Goal: Task Accomplishment & Management: Manage account settings

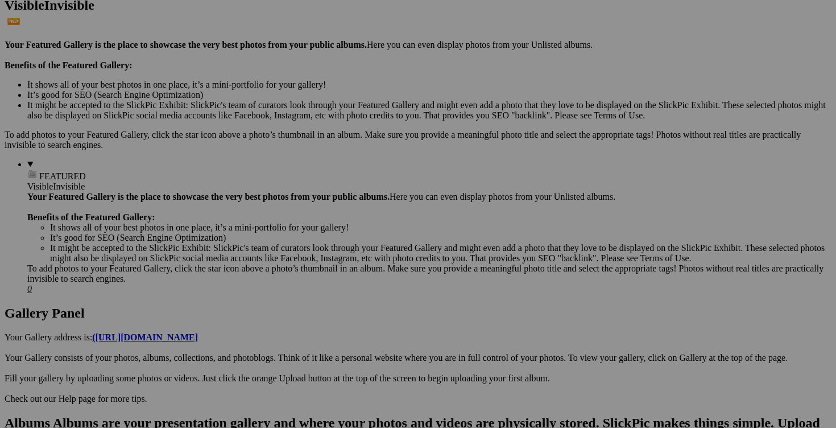
scroll to position [322, 0]
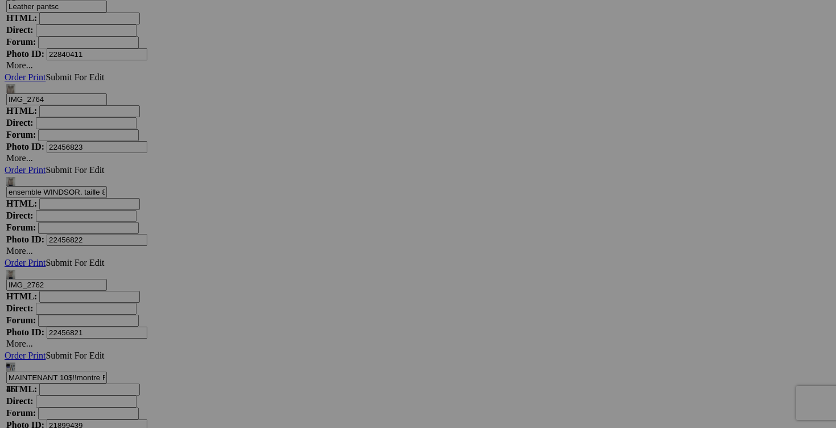
scroll to position [3902, 0]
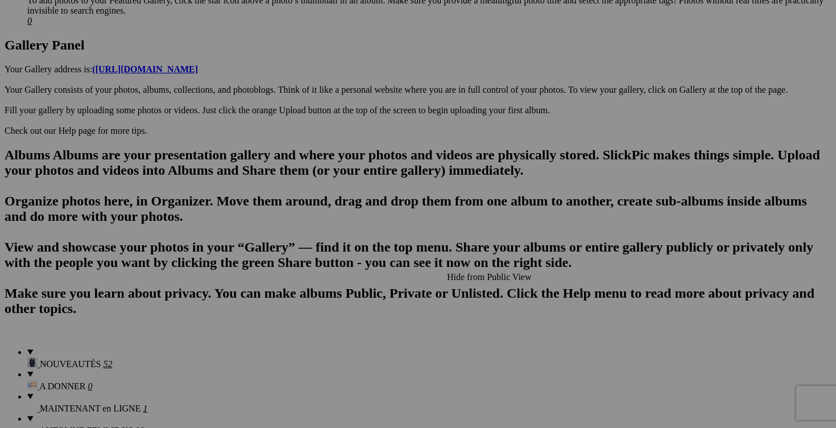
scroll to position [580, 0]
drag, startPoint x: 230, startPoint y: 381, endPoint x: 170, endPoint y: 379, distance: 60.9
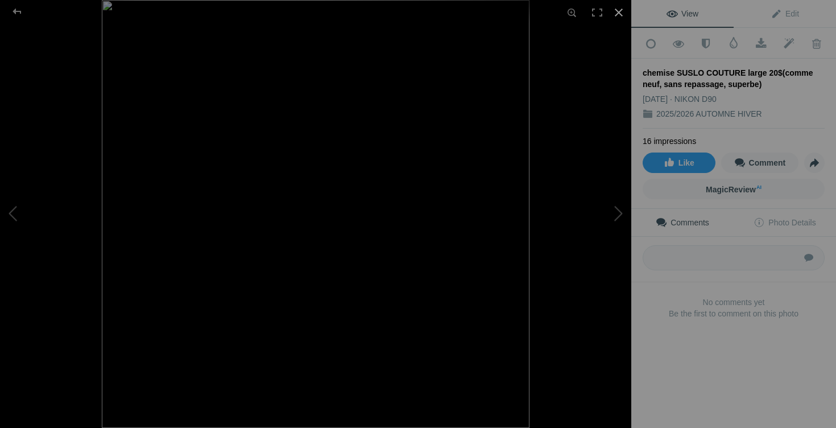
click at [621, 9] on div at bounding box center [618, 12] width 25 height 25
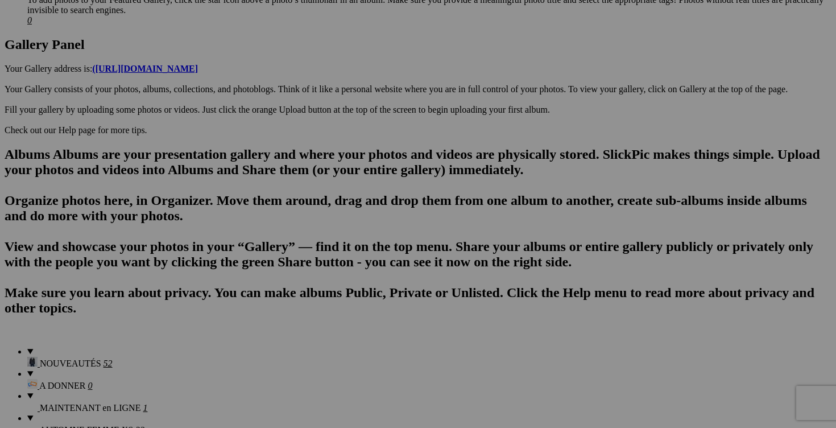
type input "chemise SUSLO COUTURE large 15$(comme neuf, sans repassage, superbe)"
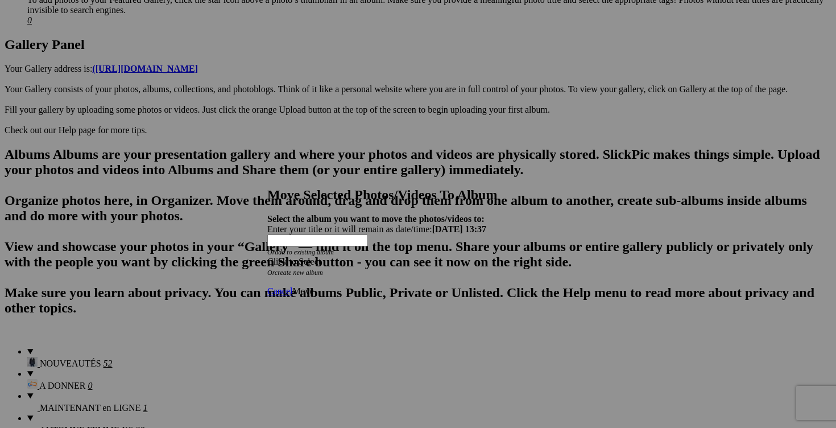
click at [483, 257] on div "Click to Select" at bounding box center [417, 262] width 301 height 10
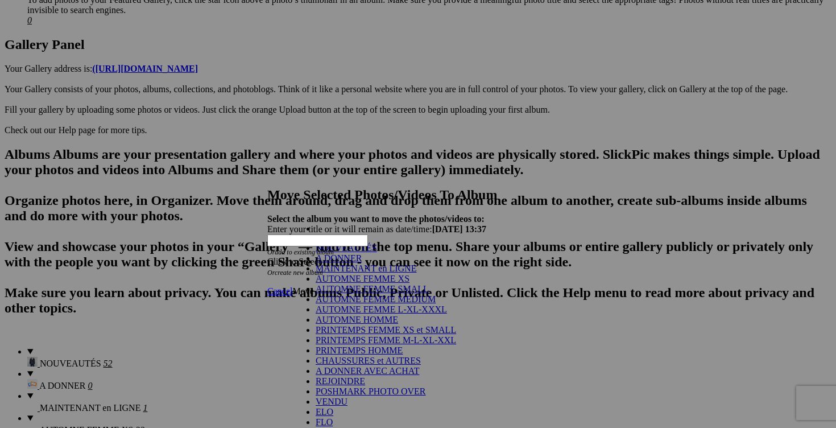
click at [333, 253] on link "NOUVEAUTÉS" at bounding box center [346, 248] width 61 height 10
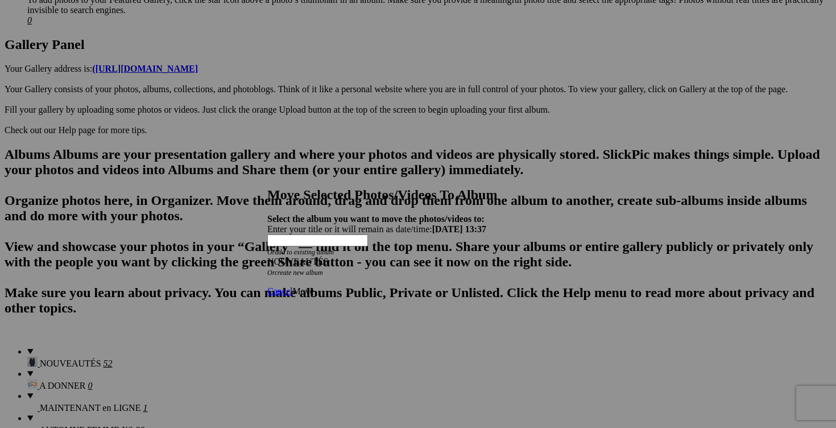
click at [313, 286] on span "Move" at bounding box center [302, 291] width 21 height 10
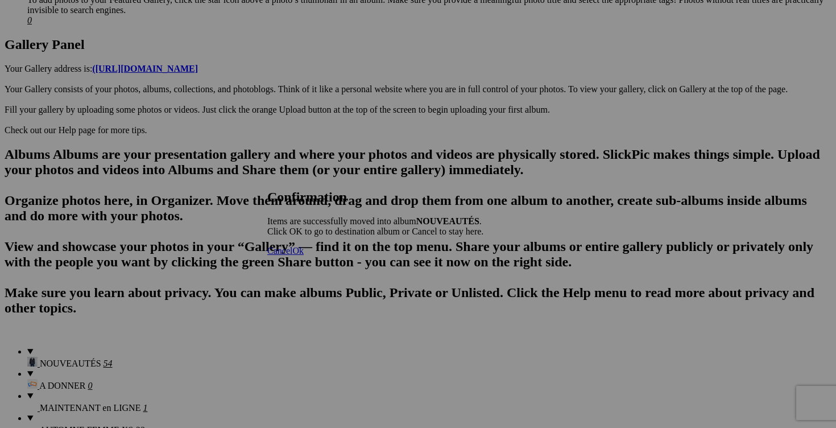
click at [292, 255] on link "Cancel" at bounding box center [279, 251] width 25 height 10
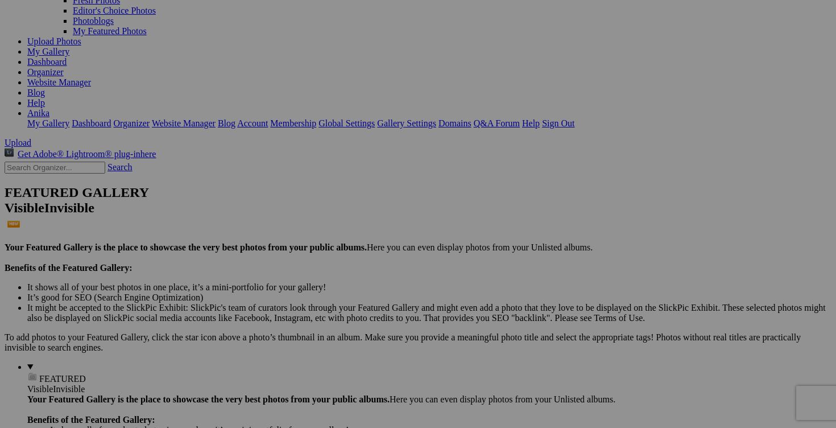
scroll to position [65, 0]
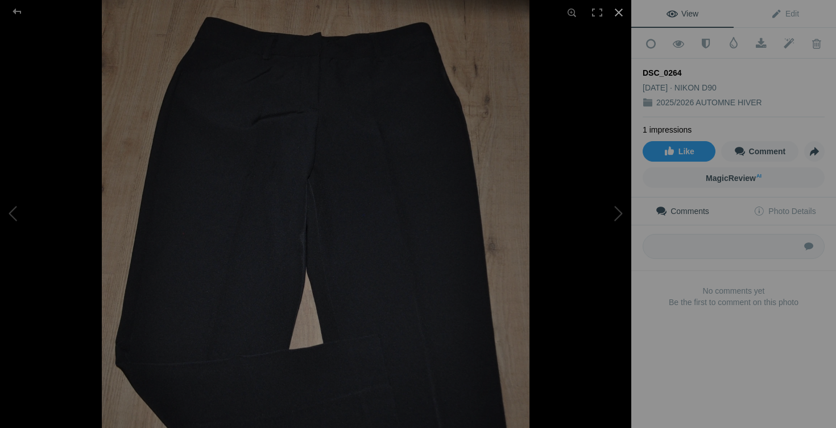
click at [621, 10] on div at bounding box center [618, 12] width 25 height 25
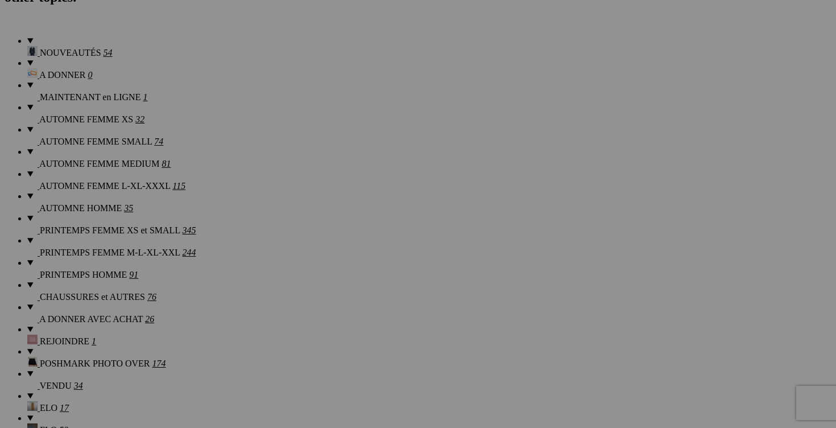
scroll to position [964, 0]
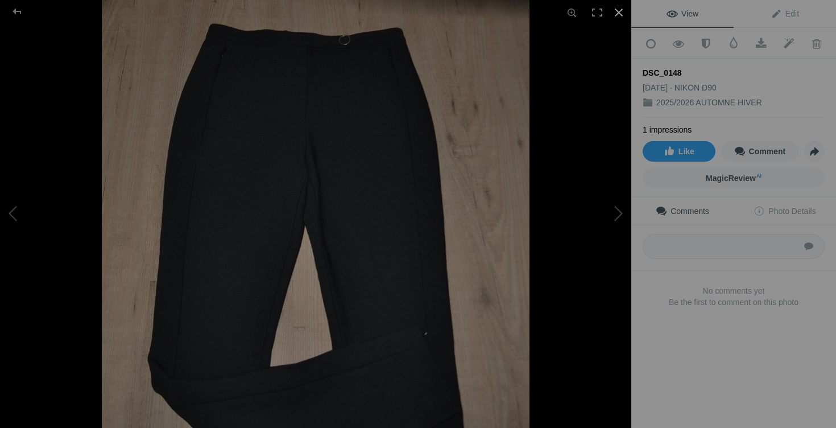
click at [619, 16] on div at bounding box center [618, 12] width 25 height 25
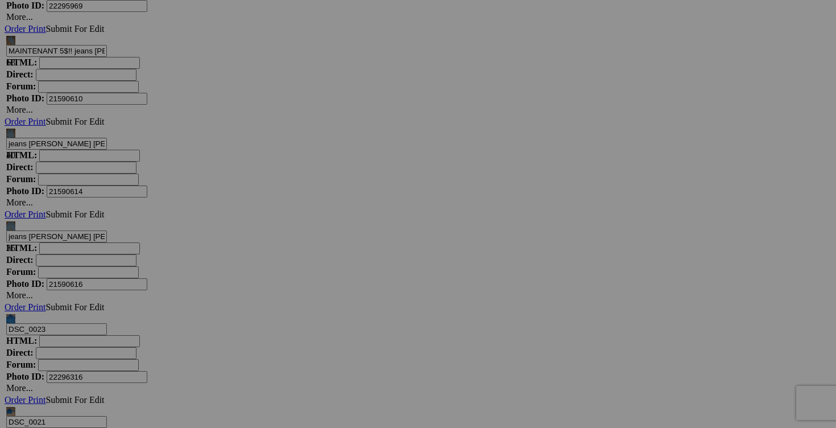
scroll to position [4585, 0]
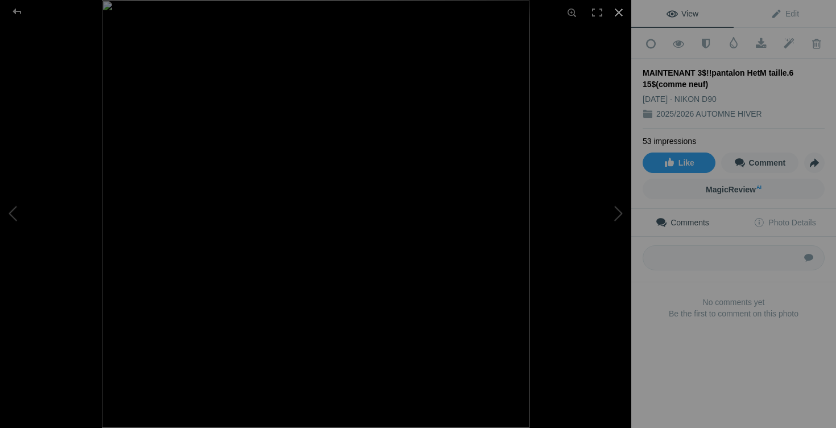
click at [617, 11] on div at bounding box center [618, 12] width 25 height 25
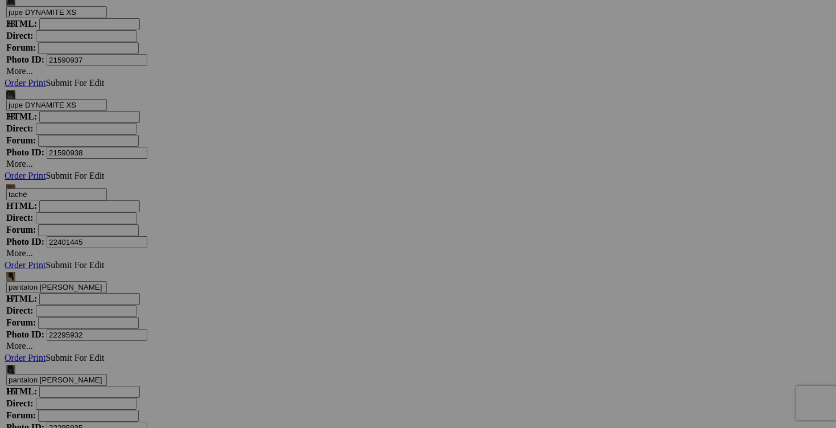
scroll to position [5232, 0]
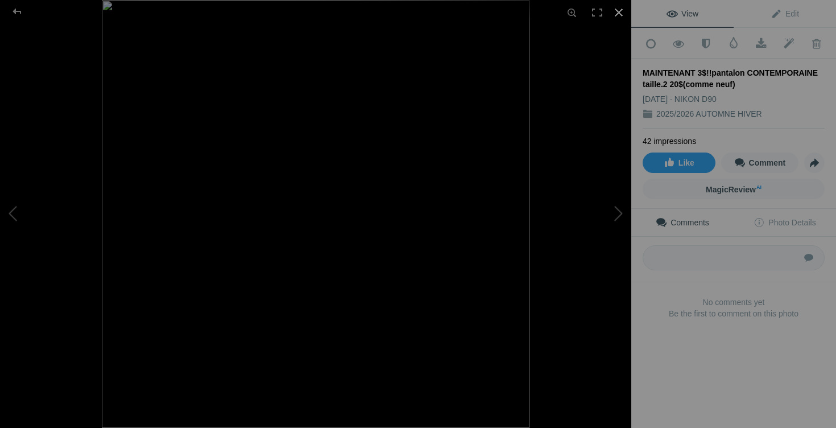
click at [621, 16] on div at bounding box center [618, 12] width 25 height 25
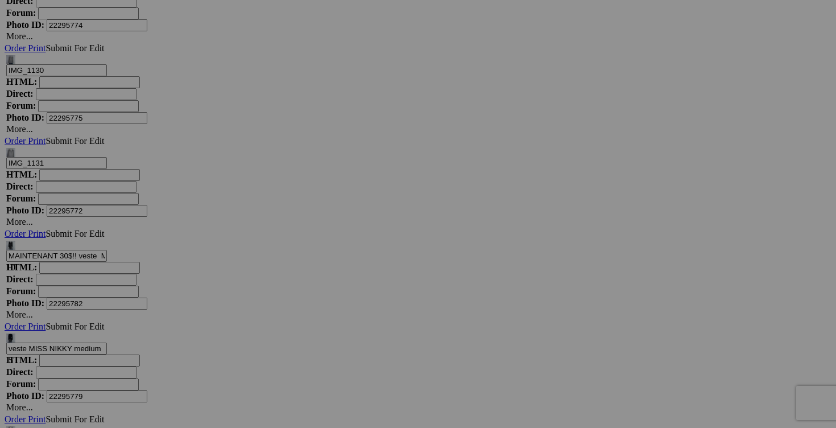
scroll to position [10685, 0]
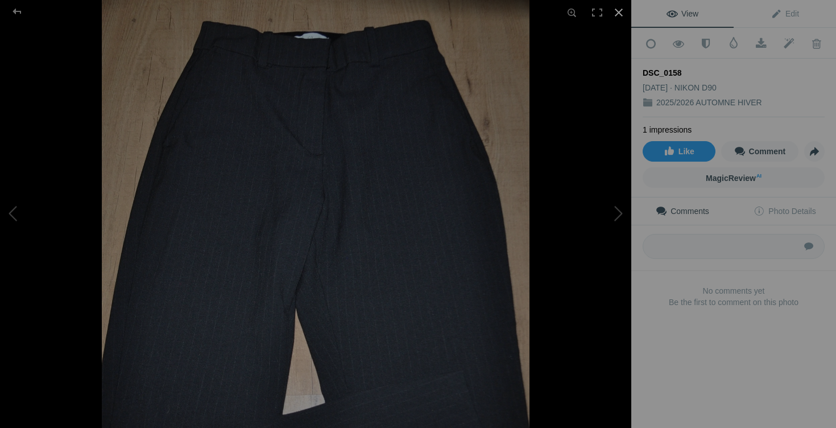
click at [619, 11] on div at bounding box center [618, 12] width 25 height 25
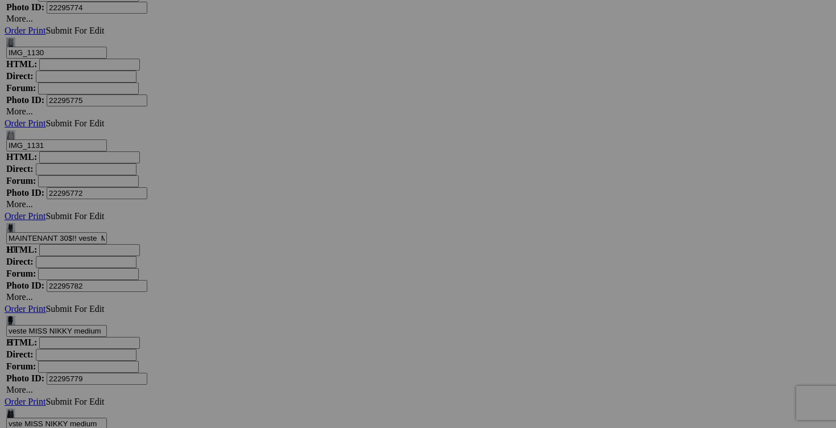
drag, startPoint x: 640, startPoint y: 247, endPoint x: 543, endPoint y: 246, distance: 97.3
drag, startPoint x: 588, startPoint y: 245, endPoint x: 561, endPoint y: 245, distance: 26.7
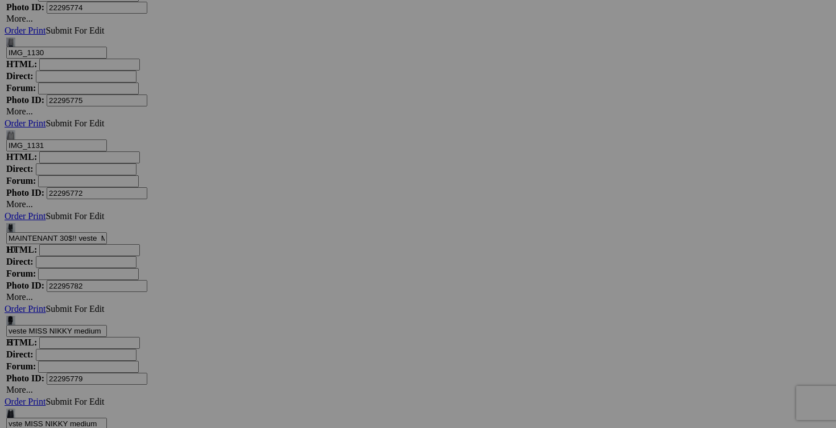
drag, startPoint x: 640, startPoint y: 245, endPoint x: 568, endPoint y: 245, distance: 72.2
type input "pantalon H&M taille 4 10$(comme neuf, noir rayure grise)"
drag, startPoint x: 544, startPoint y: 247, endPoint x: 431, endPoint y: 247, distance: 113.2
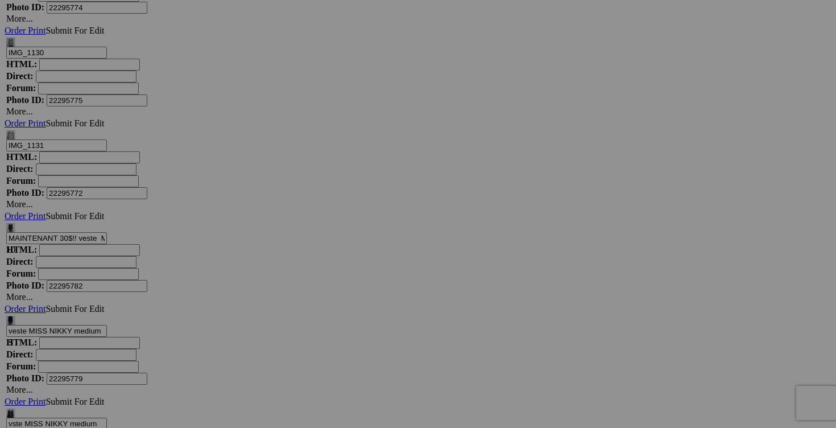
paste input "pantalon H&M taille 4"
type input "pantalon H&M taille 4"
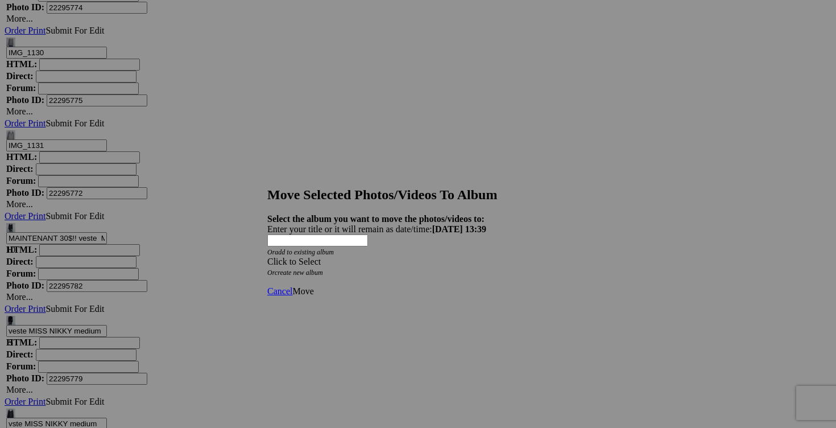
click at [267, 257] on span at bounding box center [267, 262] width 0 height 10
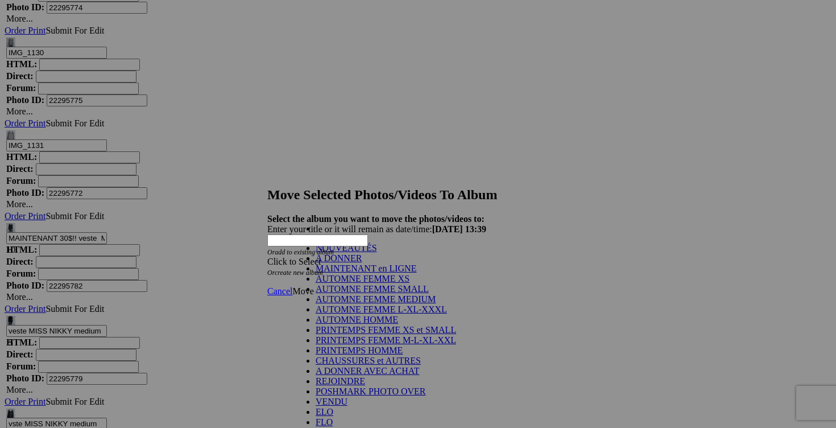
click at [377, 253] on link "NOUVEAUTÉS" at bounding box center [346, 248] width 61 height 10
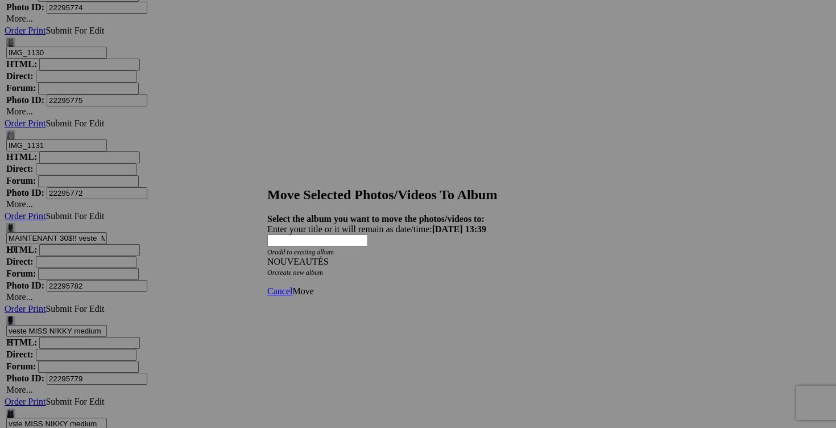
click at [313, 286] on span "Move" at bounding box center [302, 291] width 21 height 10
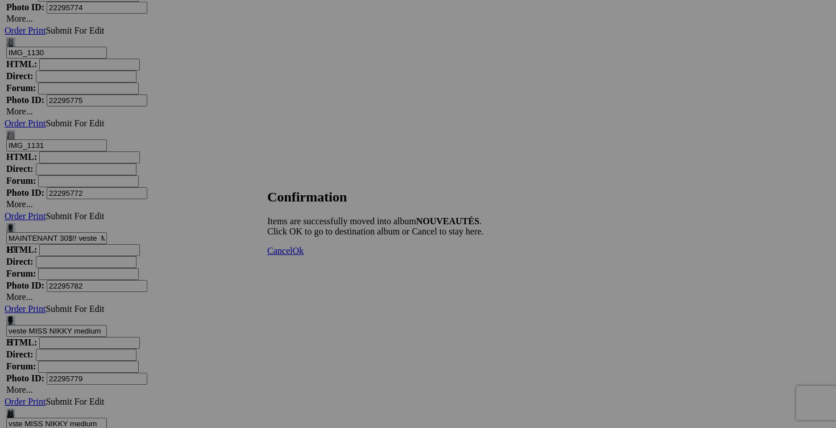
click at [292, 255] on span "Cancel" at bounding box center [279, 251] width 25 height 10
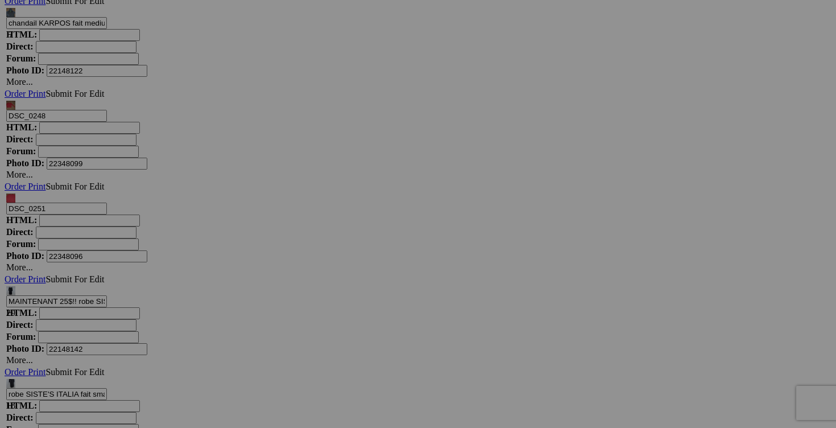
scroll to position [5708, 0]
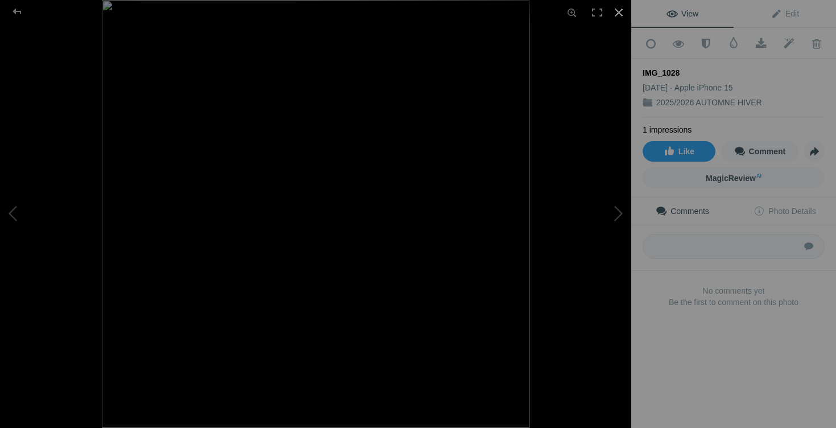
click at [617, 11] on div at bounding box center [618, 12] width 25 height 25
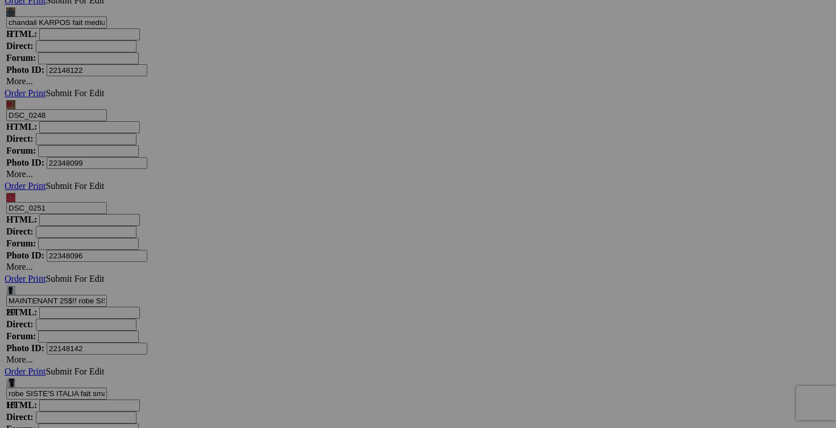
drag, startPoint x: 444, startPoint y: 310, endPoint x: 359, endPoint y: 310, distance: 84.8
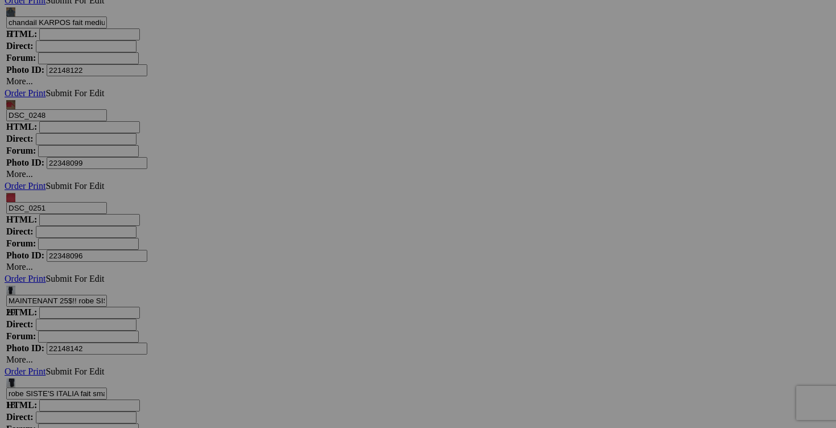
drag, startPoint x: 410, startPoint y: 307, endPoint x: 359, endPoint y: 307, distance: 51.2
type input "chandail [PERSON_NAME] fait small 10$(comme neuf)"
drag, startPoint x: 536, startPoint y: 309, endPoint x: 464, endPoint y: 308, distance: 72.8
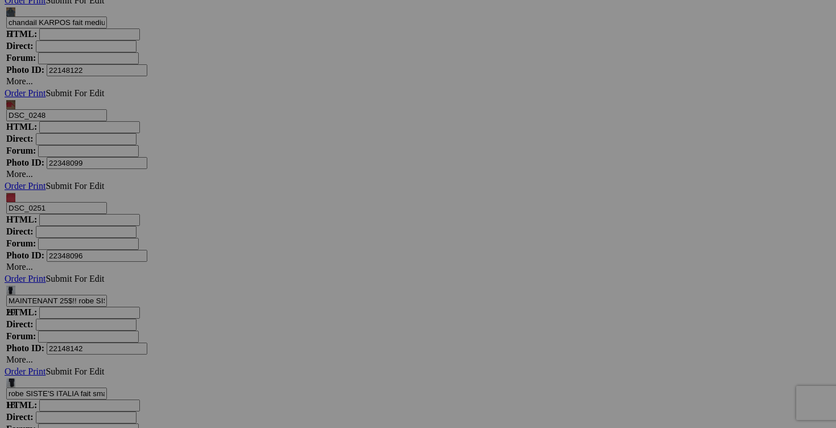
paste input "chandail [PERSON_NAME] fait small"
type input "chandail [PERSON_NAME] fait small"
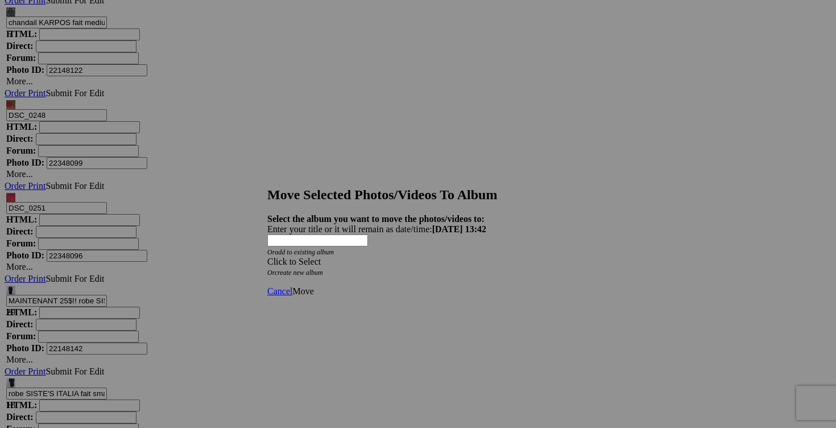
click at [267, 257] on span at bounding box center [267, 262] width 0 height 10
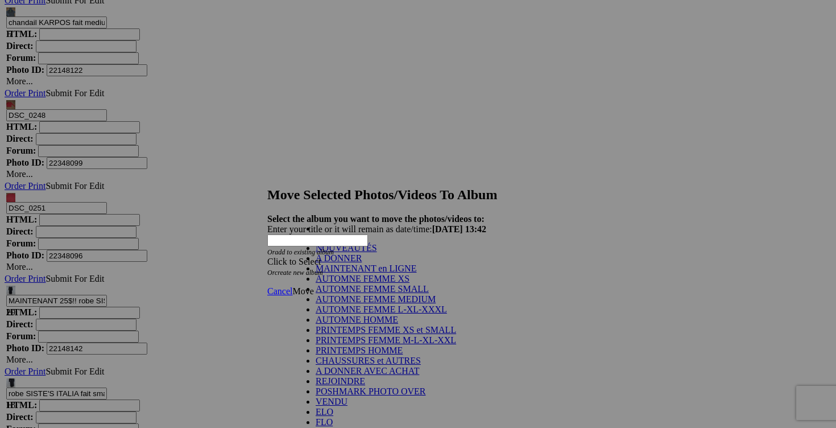
click at [377, 253] on link "NOUVEAUTÉS" at bounding box center [346, 248] width 61 height 10
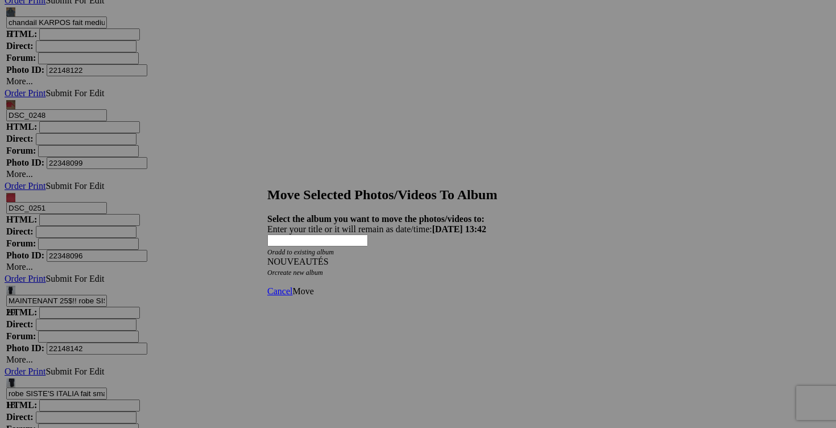
click at [313, 286] on span "Move" at bounding box center [302, 291] width 21 height 10
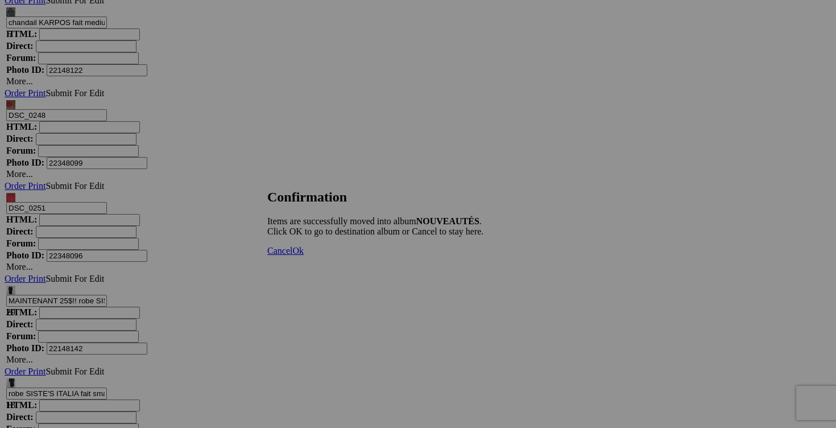
click at [292, 255] on span "Cancel" at bounding box center [279, 251] width 25 height 10
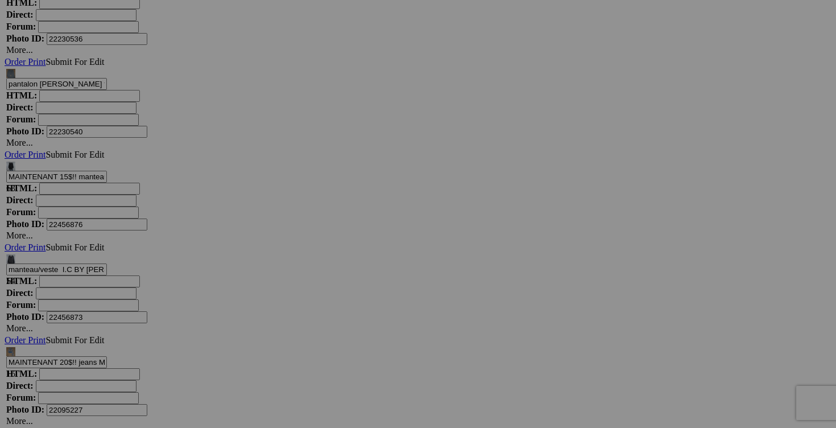
scroll to position [6948, 0]
drag, startPoint x: 539, startPoint y: 226, endPoint x: 469, endPoint y: 226, distance: 70.5
drag, startPoint x: 509, startPoint y: 226, endPoint x: 460, endPoint y: 225, distance: 48.9
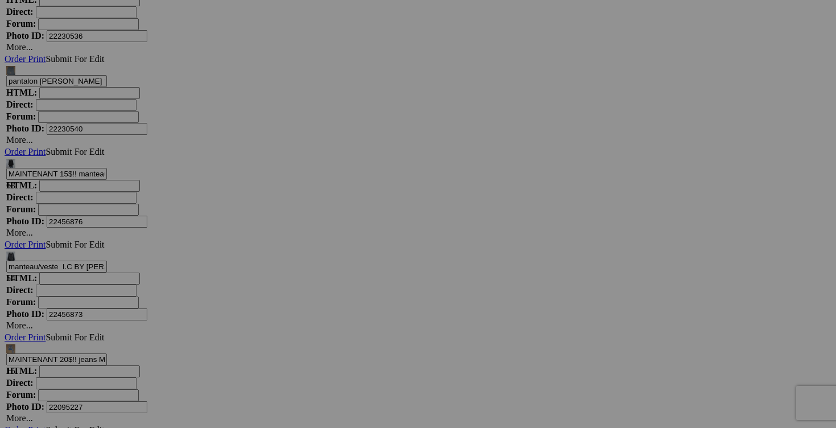
type input "chandail LÖLÉ medium 15$(comme neuf)"
drag, startPoint x: 649, startPoint y: 228, endPoint x: 560, endPoint y: 228, distance: 89.3
paste input "chandail LÖLÉ medium"
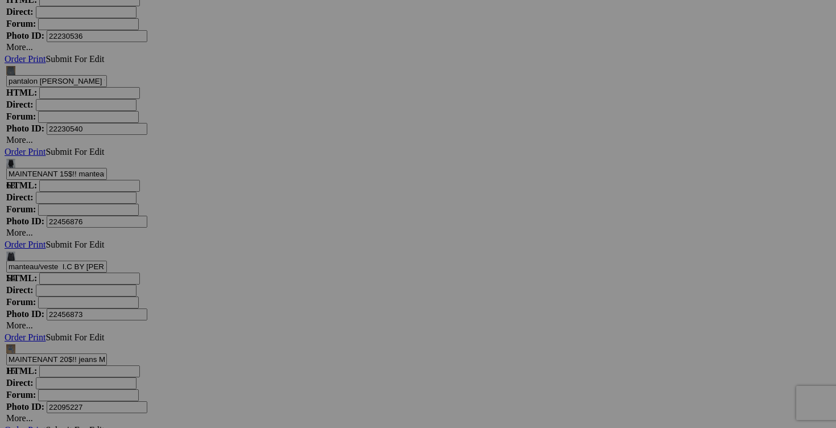
type input "chandail LÖLÉ medium"
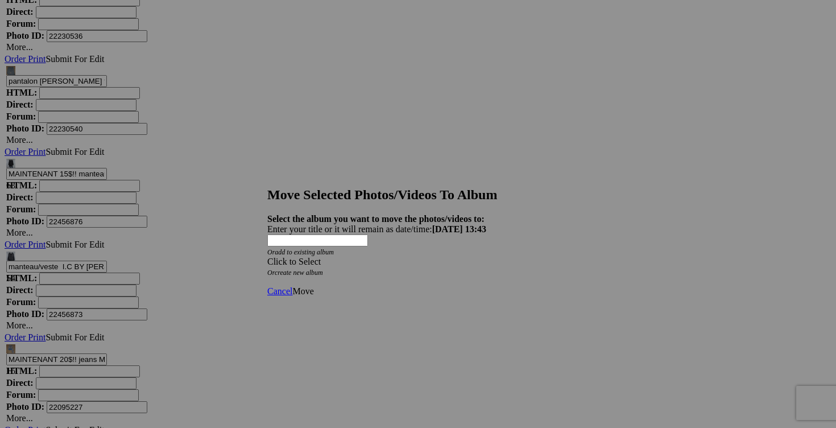
click at [267, 257] on span at bounding box center [267, 262] width 0 height 10
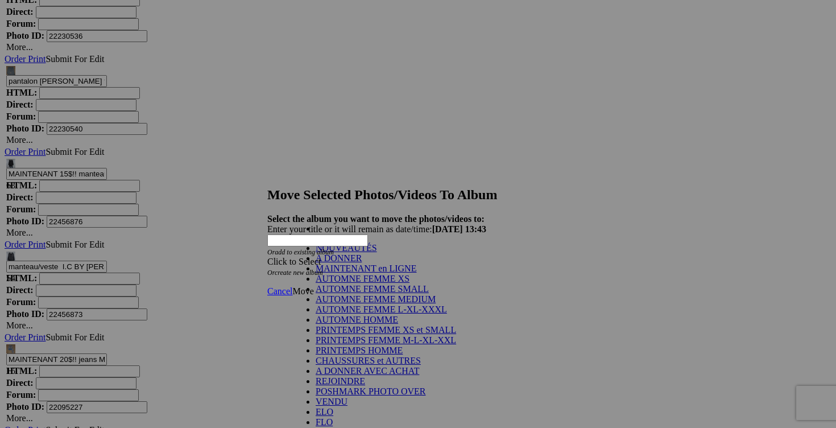
click at [377, 253] on link "NOUVEAUTÉS" at bounding box center [346, 248] width 61 height 10
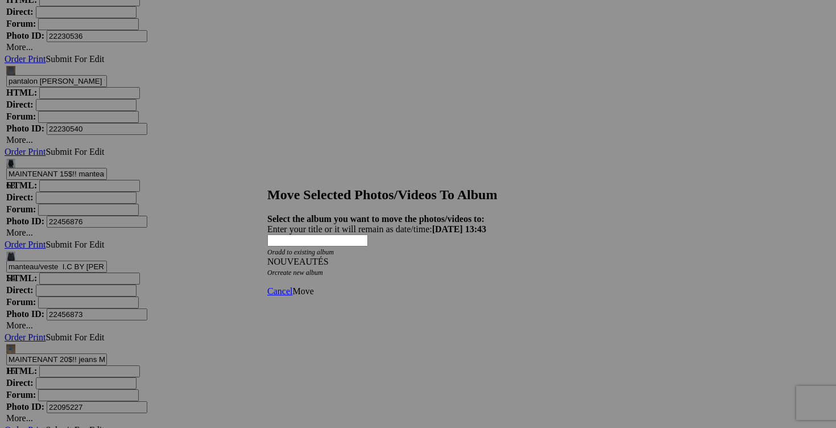
click at [313, 286] on span "Move" at bounding box center [302, 291] width 21 height 10
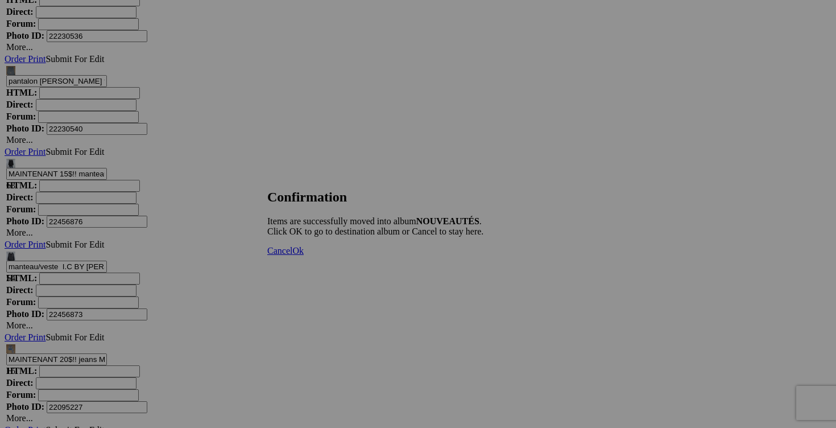
click at [292, 255] on span "Cancel" at bounding box center [279, 251] width 25 height 10
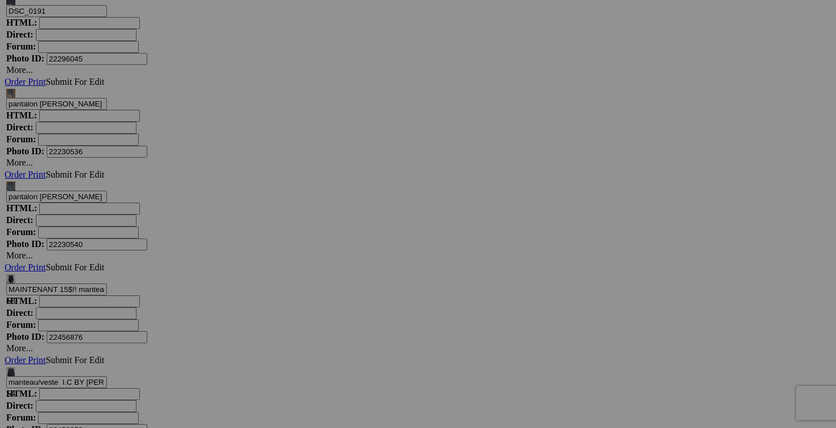
scroll to position [6770, 0]
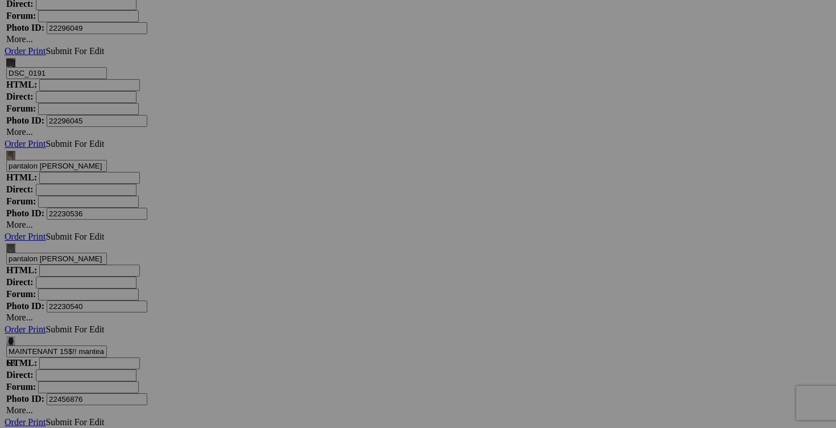
click at [342, 286] on span "Yes" at bounding box center [335, 289] width 13 height 10
drag, startPoint x: 247, startPoint y: 261, endPoint x: 180, endPoint y: 259, distance: 67.7
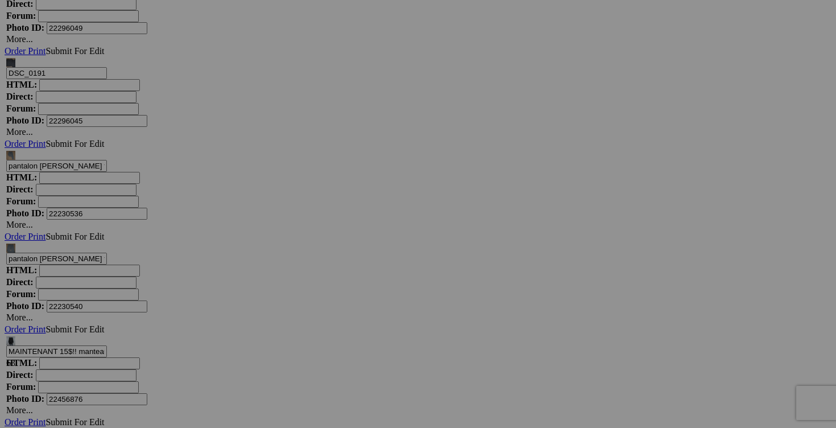
scroll to position [0, 58]
type input "chandail fait medium (a donner avec achat de 25$)"
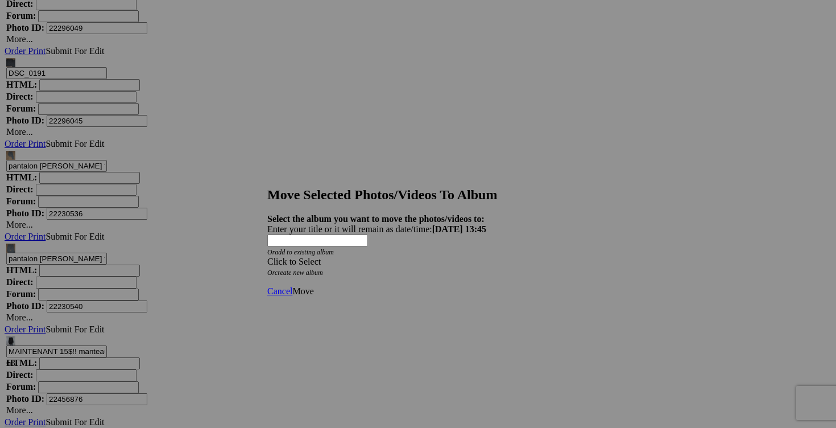
click at [486, 257] on div "Click to Select" at bounding box center [417, 262] width 301 height 10
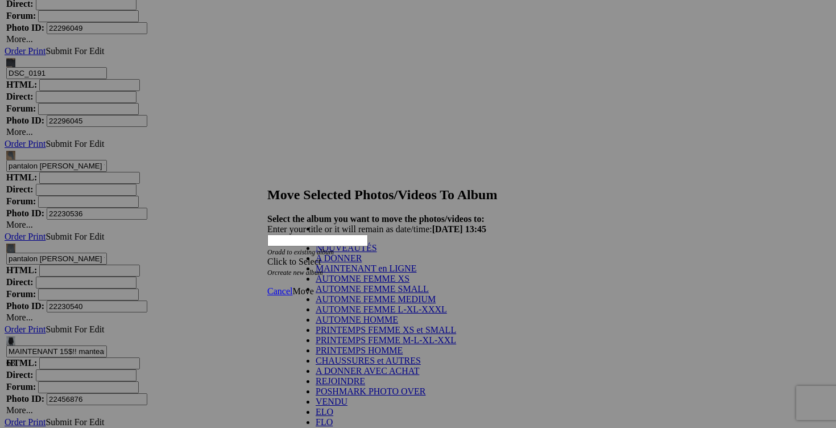
click at [356, 263] on link "A DONNER" at bounding box center [339, 258] width 46 height 10
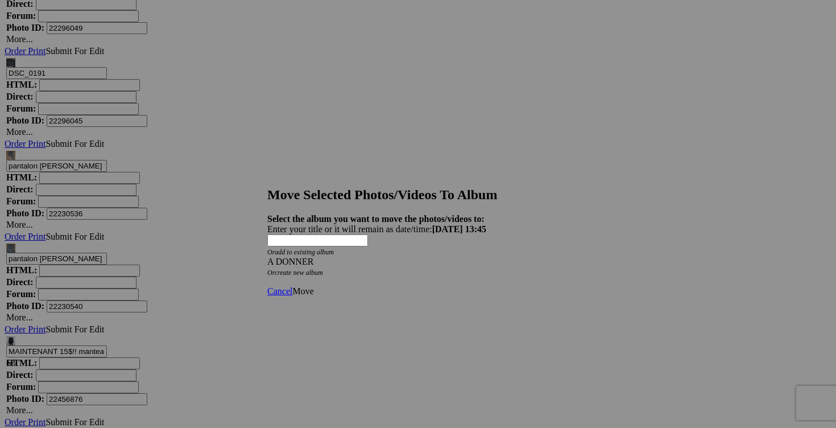
click at [313, 286] on link "Move" at bounding box center [302, 291] width 21 height 10
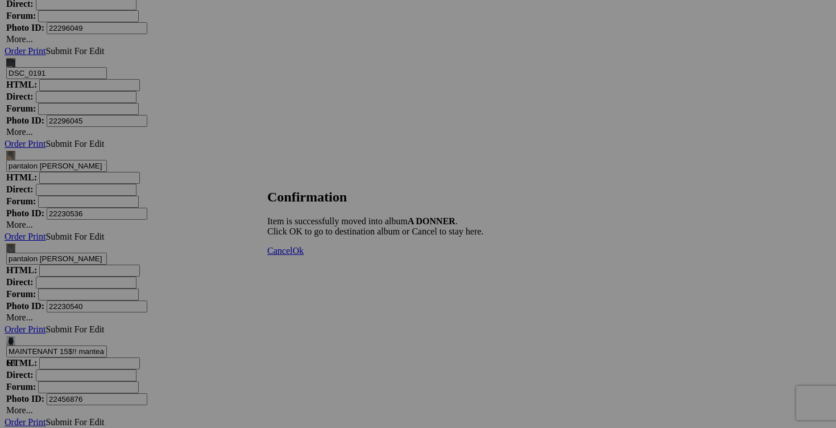
click at [292, 255] on span "Cancel" at bounding box center [279, 251] width 25 height 10
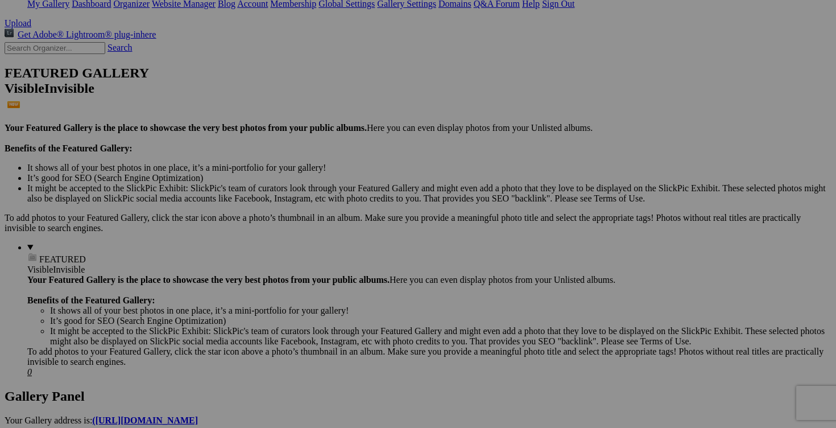
scroll to position [180, 0]
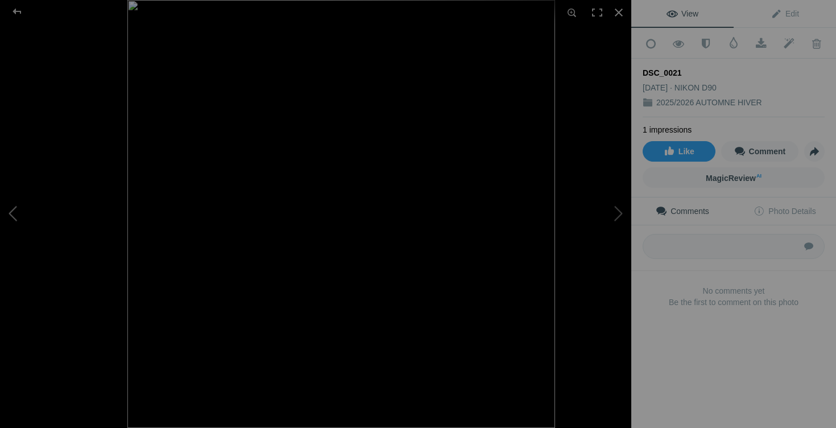
click at [32, 216] on button at bounding box center [42, 214] width 85 height 154
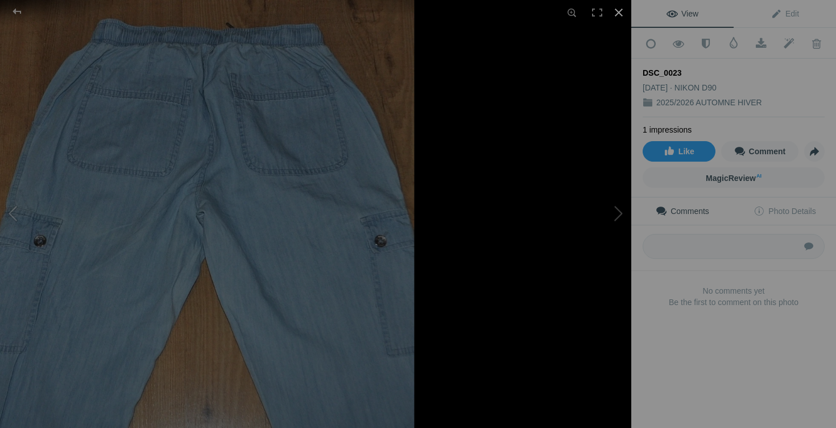
click at [617, 10] on div at bounding box center [618, 12] width 25 height 25
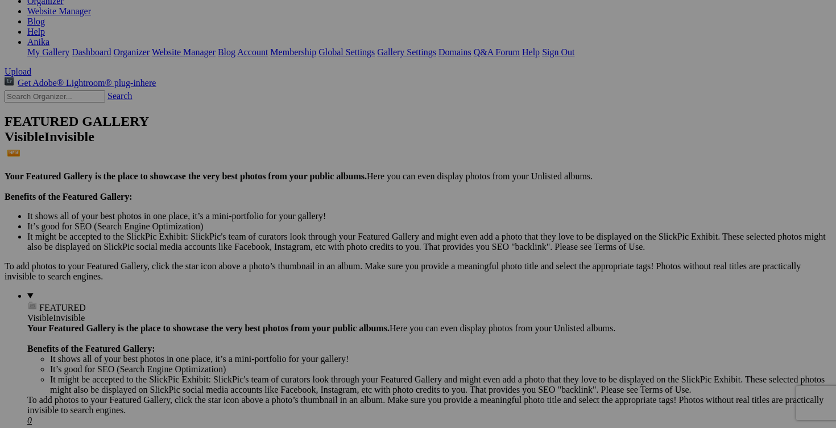
click at [342, 285] on span "Yes" at bounding box center [335, 289] width 13 height 10
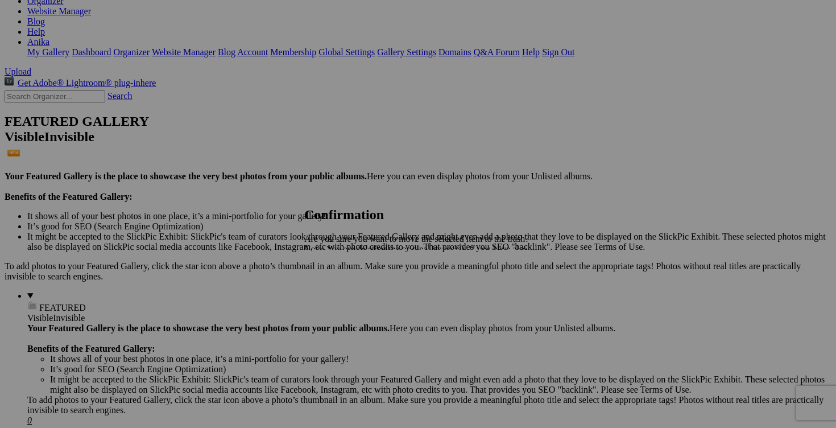
click at [342, 289] on span "Yes" at bounding box center [335, 289] width 13 height 10
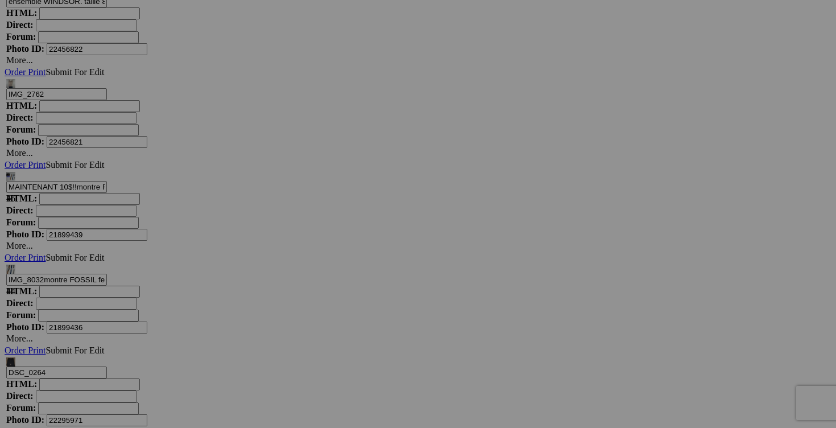
scroll to position [4020, 0]
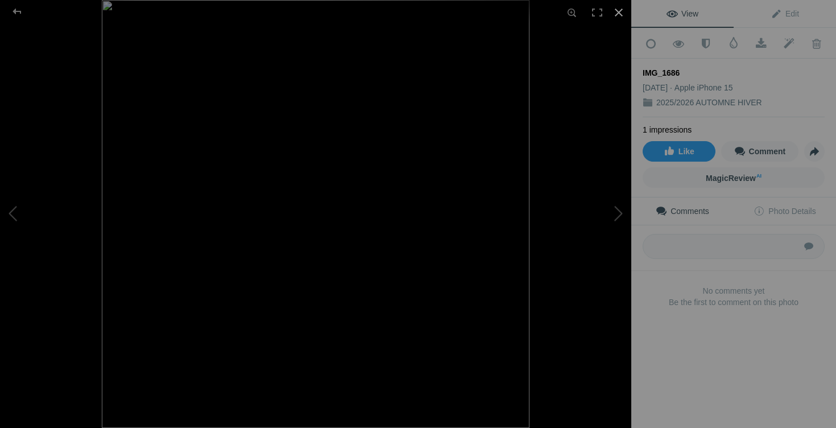
click at [623, 7] on div at bounding box center [618, 12] width 25 height 25
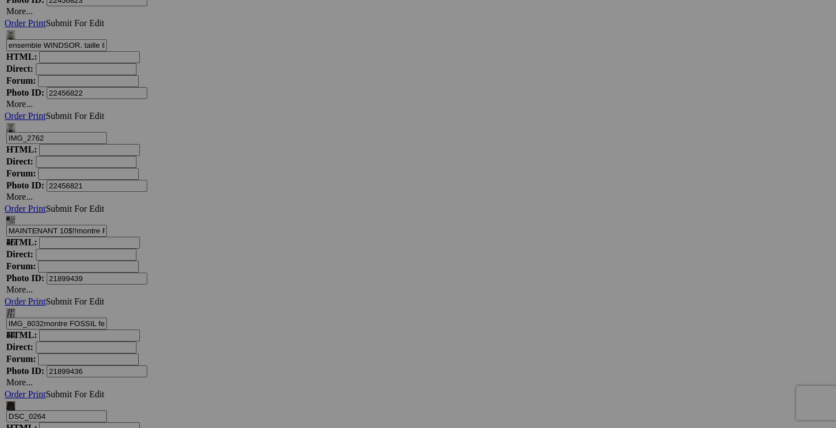
drag, startPoint x: 747, startPoint y: 263, endPoint x: 621, endPoint y: 262, distance: 125.7
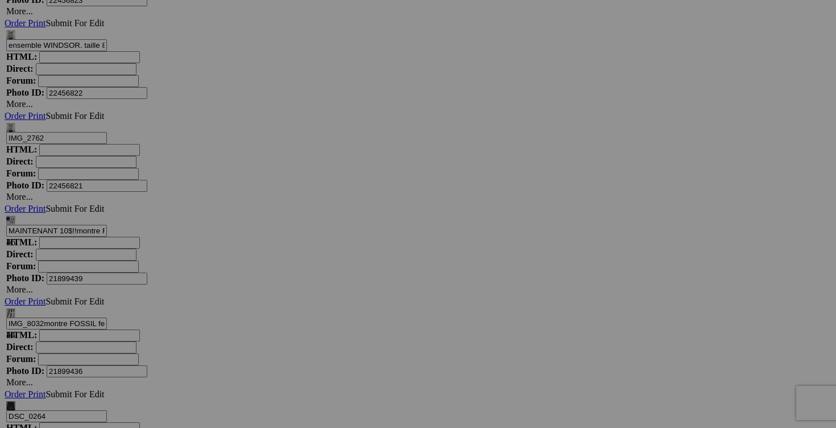
drag, startPoint x: 715, startPoint y: 265, endPoint x: 667, endPoint y: 263, distance: 47.8
type input "robe GABBY SKYE taille 8 30$(comme neuf)"
drag, startPoint x: 646, startPoint y: 266, endPoint x: 544, endPoint y: 265, distance: 101.8
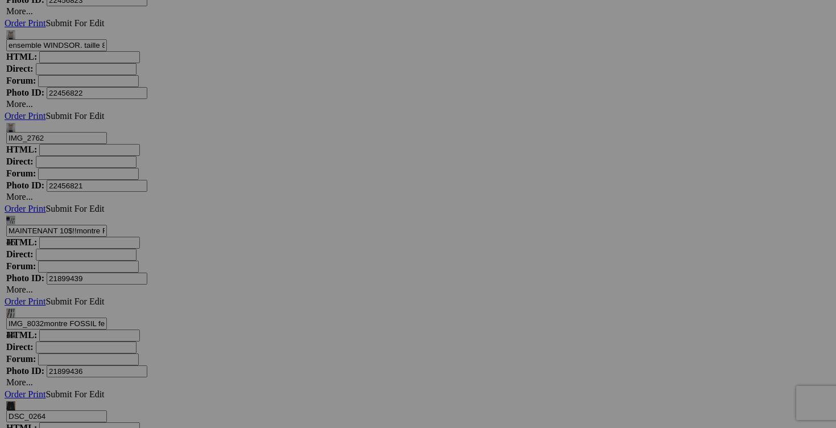
paste input "robe GABBY SKYE taille 8"
type input "robe GABBY SKYE taille 8"
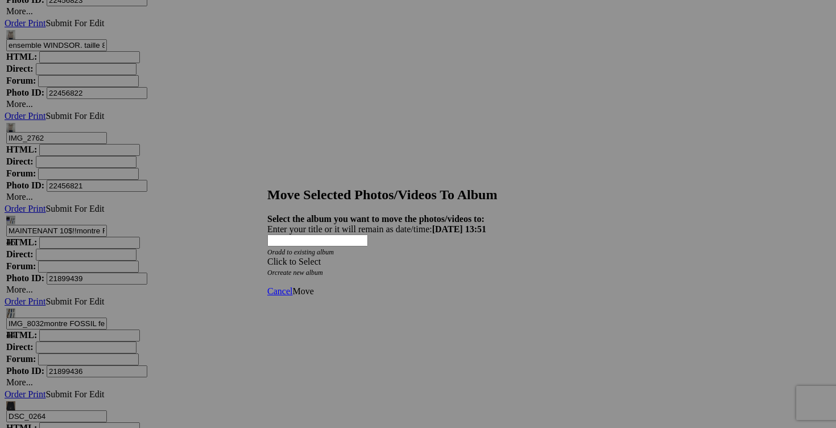
click at [267, 257] on span at bounding box center [267, 262] width 0 height 10
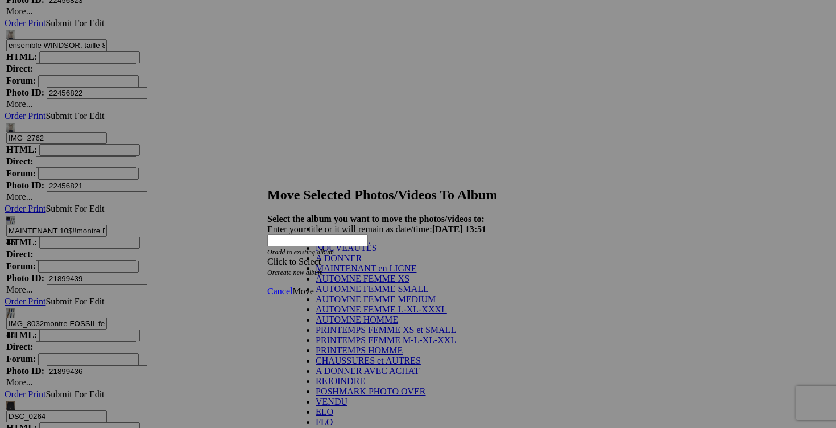
click at [375, 253] on link "NOUVEAUTÉS" at bounding box center [346, 248] width 61 height 10
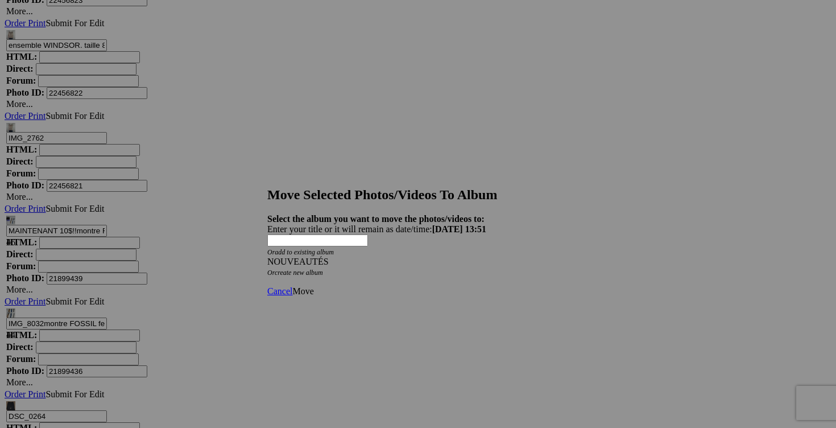
click at [313, 286] on link "Move" at bounding box center [302, 291] width 21 height 10
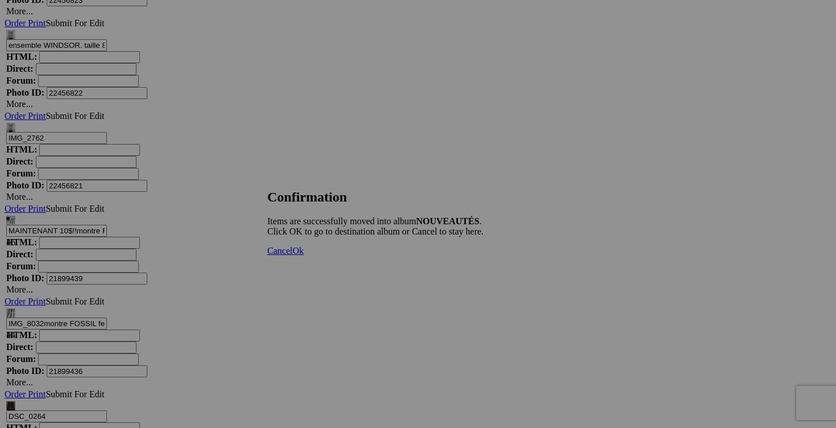
click at [292, 255] on span "Cancel" at bounding box center [279, 251] width 25 height 10
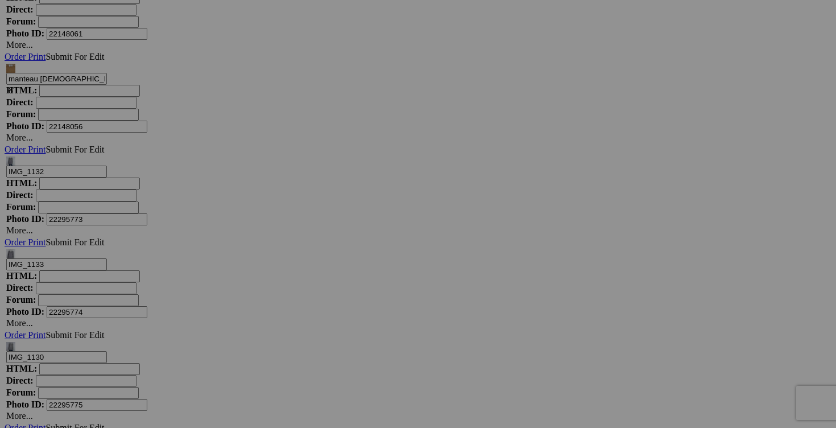
scroll to position [10198, 0]
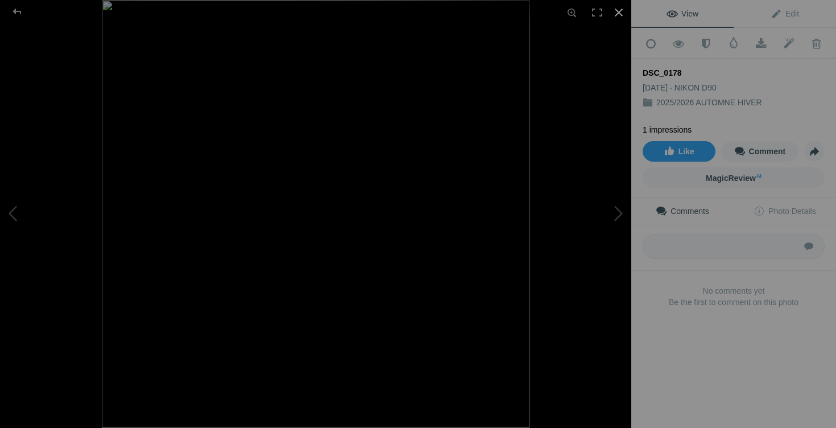
click at [621, 16] on div at bounding box center [618, 12] width 25 height 25
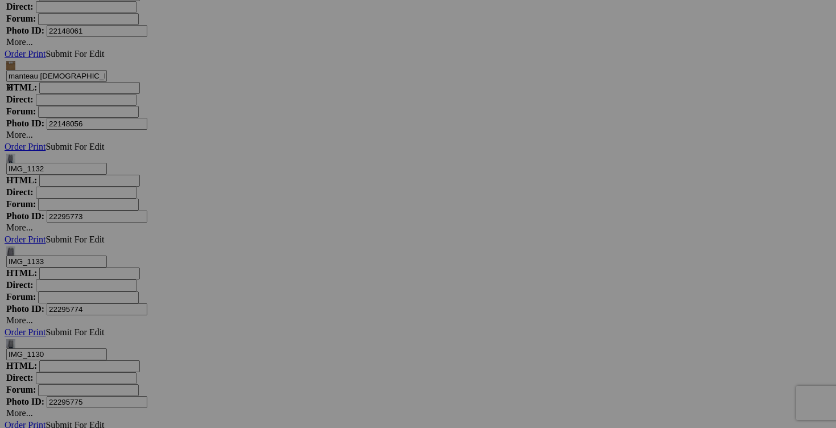
drag, startPoint x: 243, startPoint y: 299, endPoint x: 180, endPoint y: 297, distance: 63.2
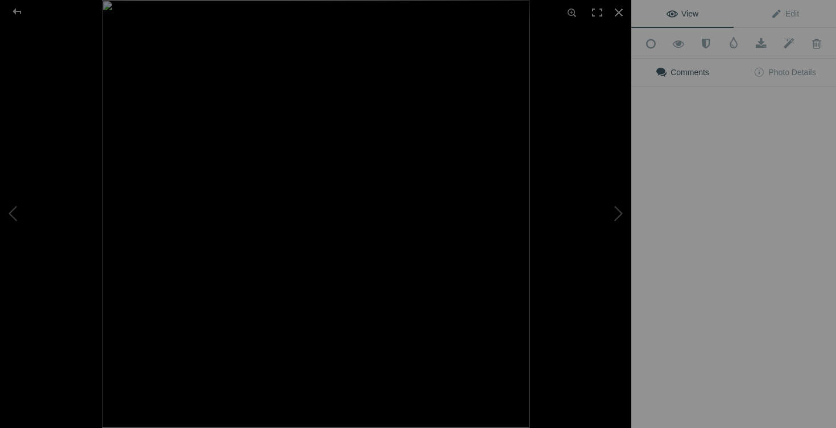
type input "chemise COLUMBIA XXL 20$(comme neuf)"
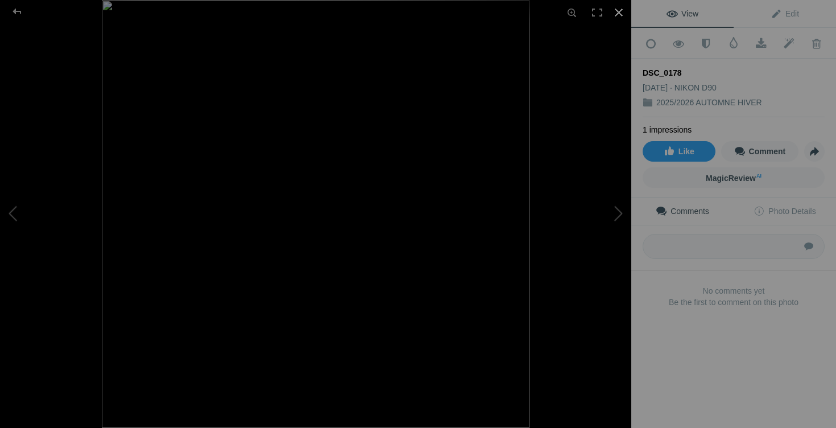
click at [621, 13] on div at bounding box center [618, 12] width 25 height 25
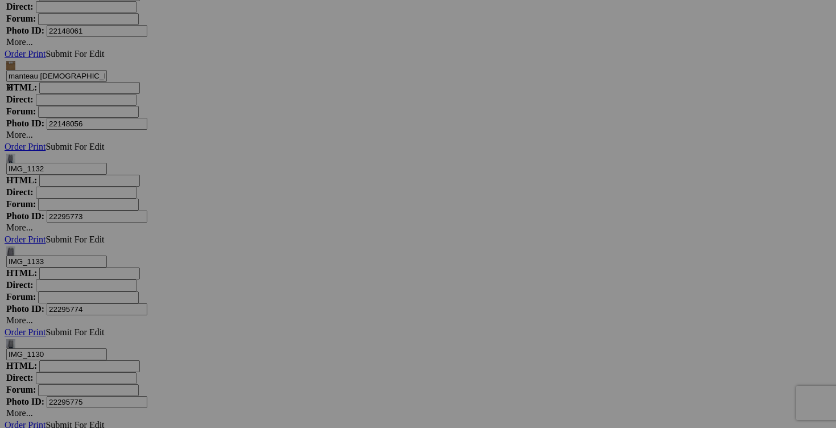
drag, startPoint x: 244, startPoint y: 297, endPoint x: 172, endPoint y: 295, distance: 71.7
drag, startPoint x: 643, startPoint y: 152, endPoint x: 510, endPoint y: 150, distance: 132.6
paste input "chemise COLUMBIA XXL"
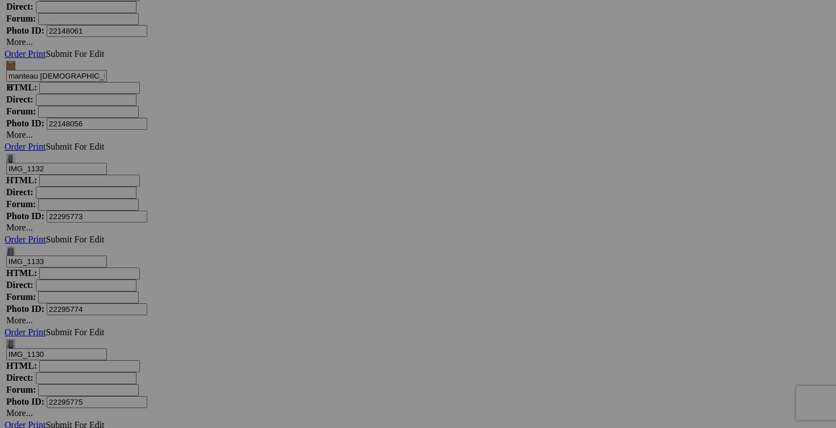
type input "chemise COLUMBIA XXL"
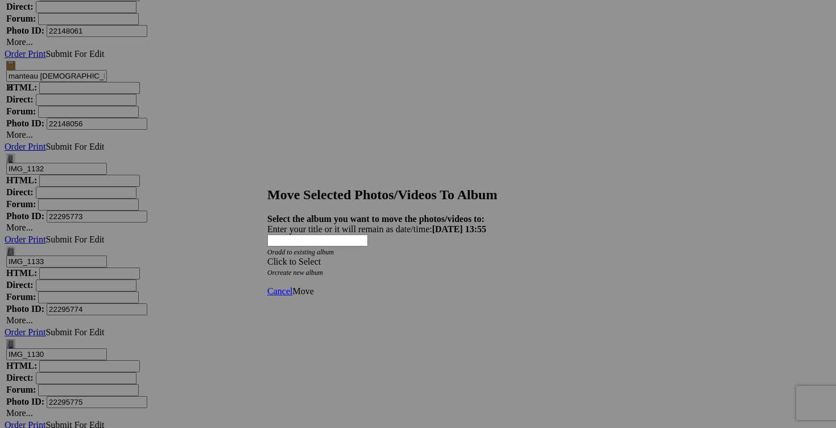
click at [267, 257] on span at bounding box center [267, 262] width 0 height 10
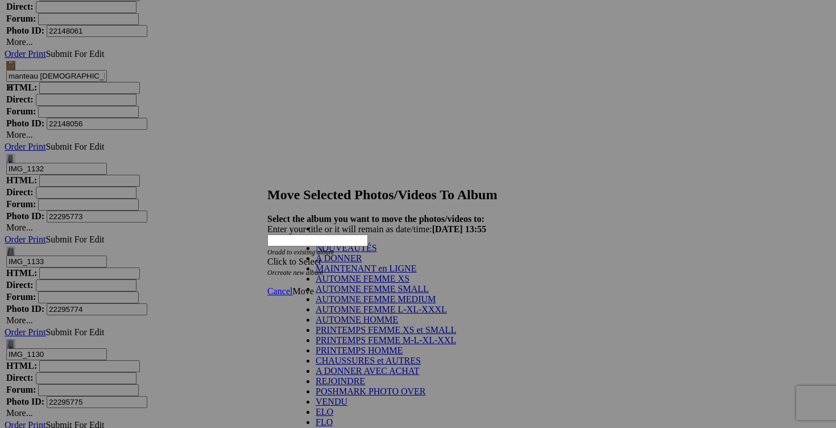
click at [360, 253] on link "NOUVEAUTÉS" at bounding box center [346, 248] width 61 height 10
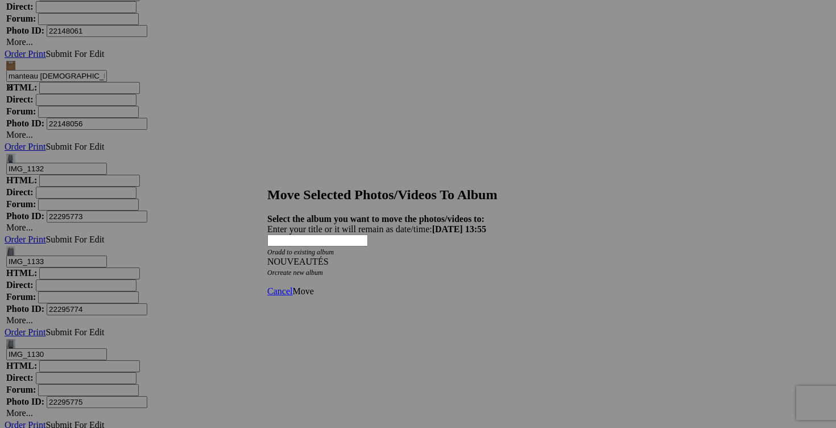
click at [313, 286] on span "Move" at bounding box center [302, 291] width 21 height 10
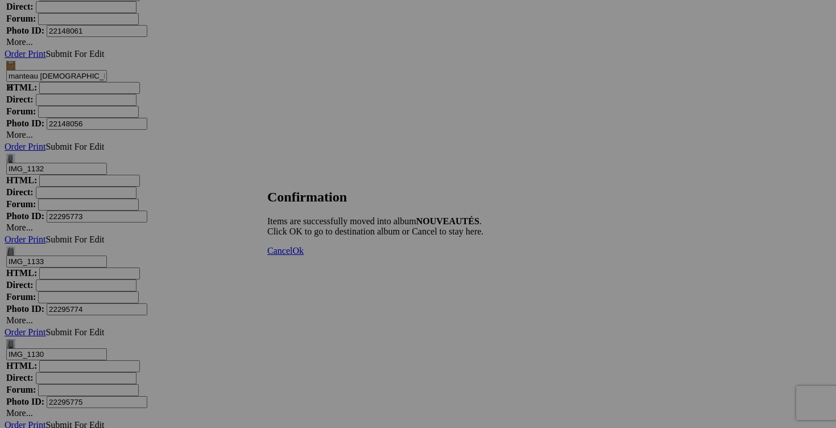
click at [292, 255] on link "Cancel" at bounding box center [279, 251] width 25 height 10
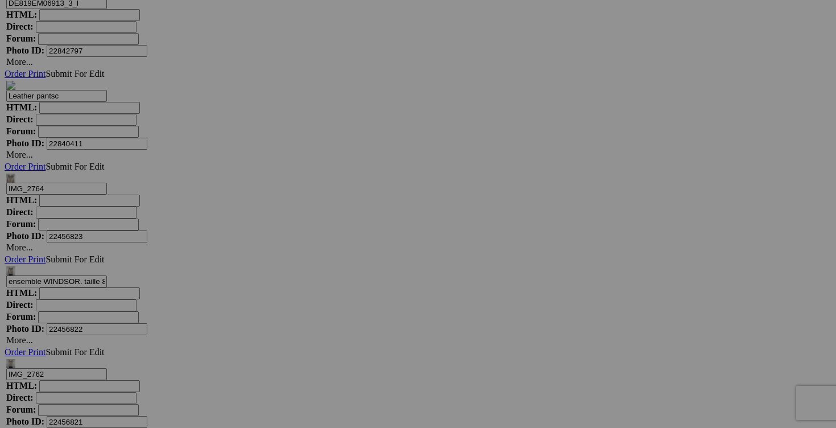
scroll to position [3759, 0]
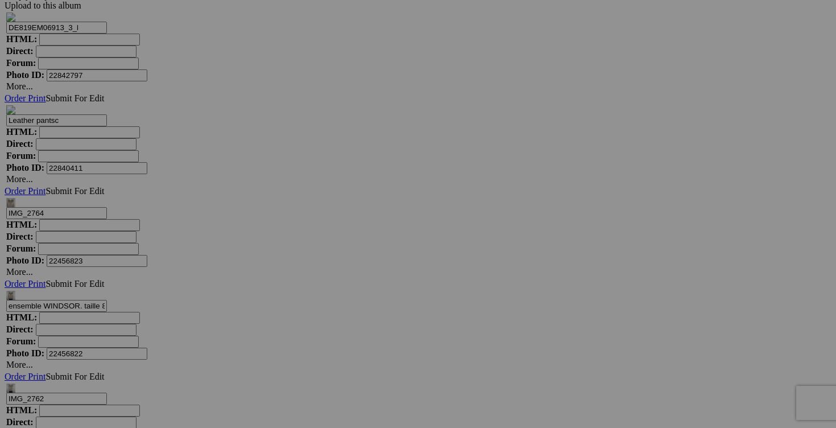
drag, startPoint x: 435, startPoint y: 234, endPoint x: 357, endPoint y: 232, distance: 78.0
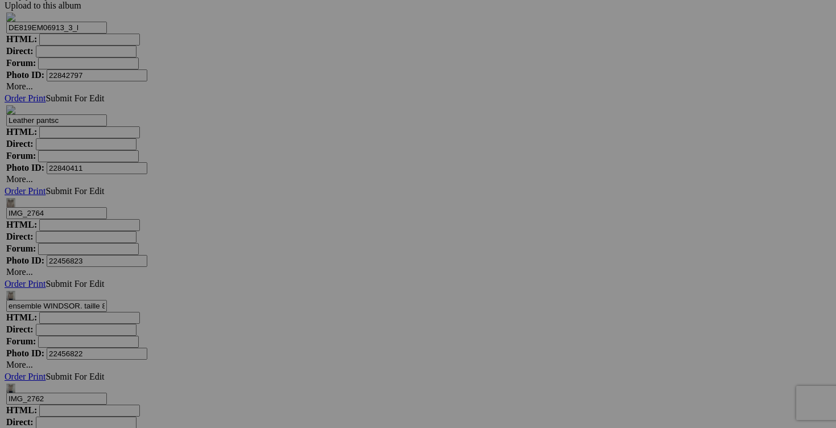
drag, startPoint x: 393, startPoint y: 236, endPoint x: 362, endPoint y: 236, distance: 31.3
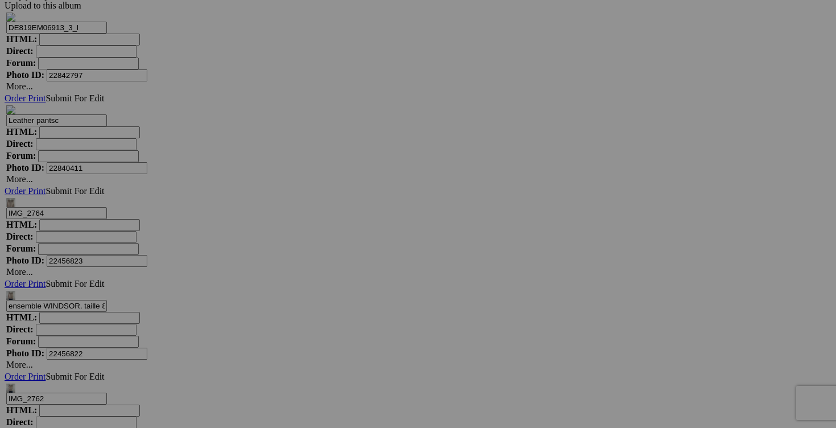
drag, startPoint x: 383, startPoint y: 235, endPoint x: 363, endPoint y: 235, distance: 19.9
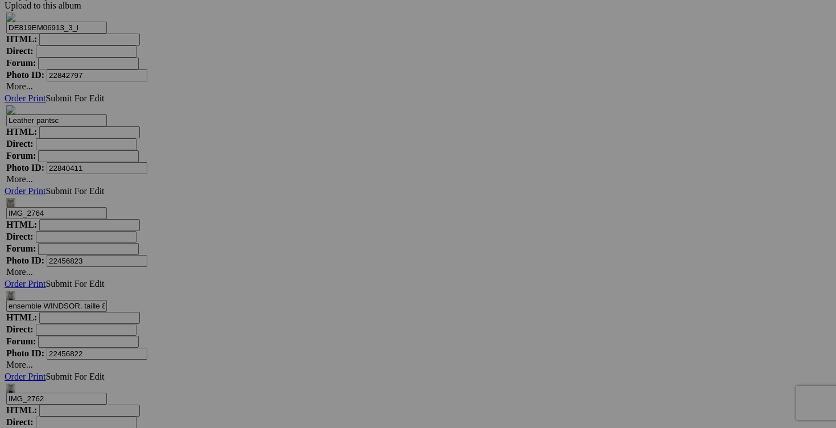
type input "chemise [PERSON_NAME] XXL 25$(comme neuf, payé 200$, sans repassage, tissus com…"
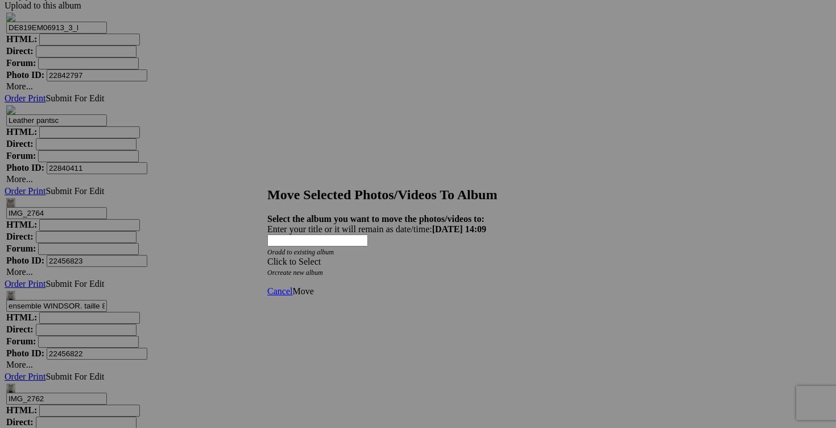
click at [483, 257] on div "Click to Select" at bounding box center [417, 262] width 301 height 10
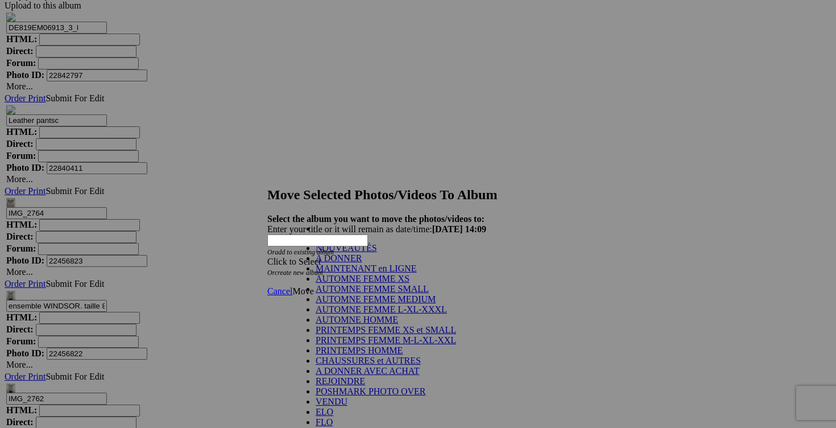
click at [377, 253] on link "NOUVEAUTÉS" at bounding box center [346, 248] width 61 height 10
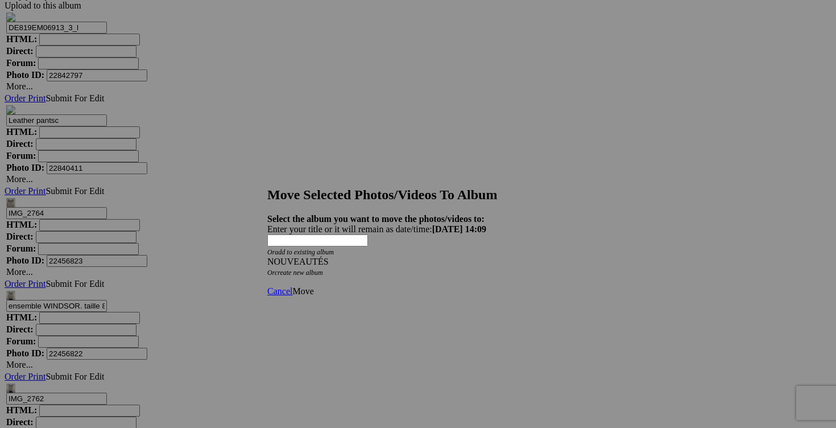
click at [313, 286] on span "Move" at bounding box center [302, 291] width 21 height 10
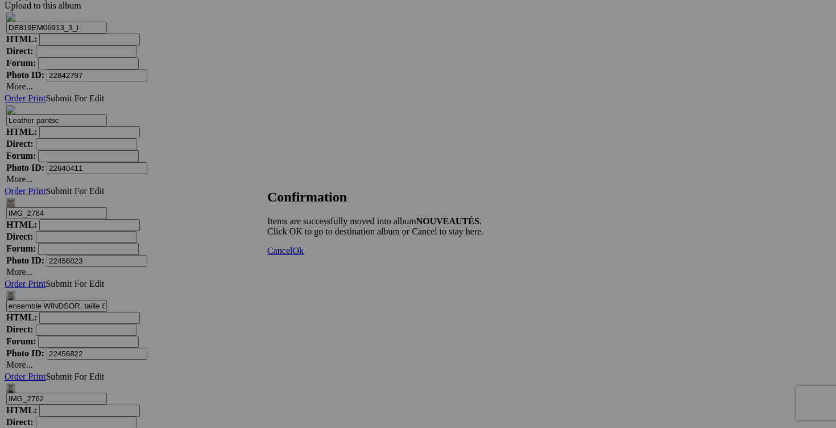
click at [292, 255] on link "Cancel" at bounding box center [279, 251] width 25 height 10
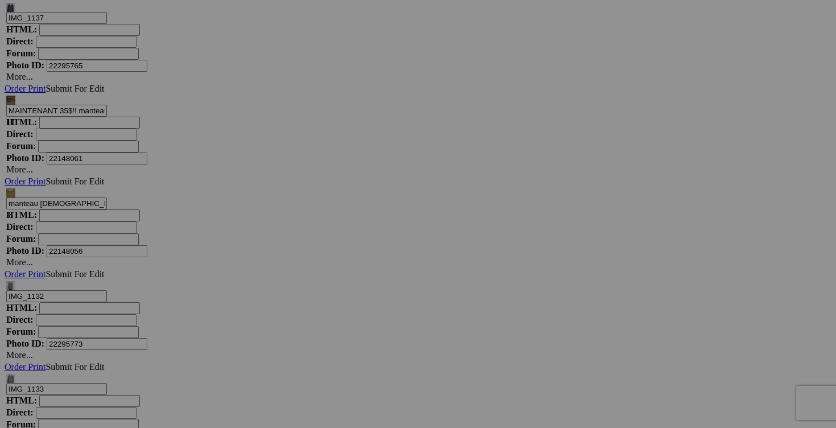
scroll to position [10107, 0]
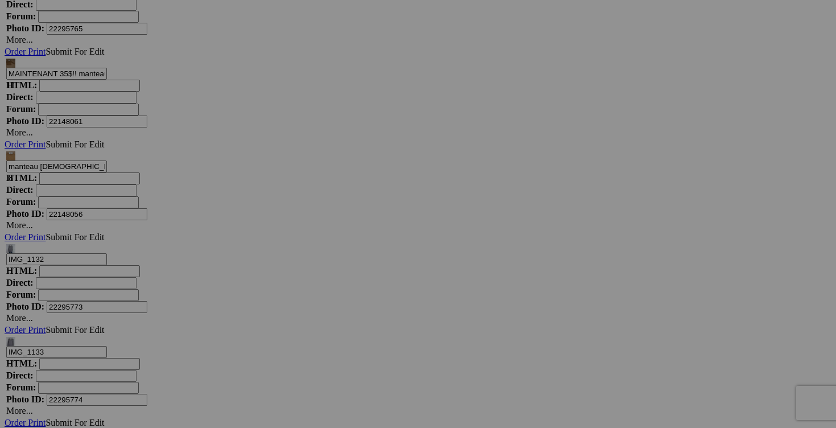
drag, startPoint x: 635, startPoint y: 245, endPoint x: 547, endPoint y: 247, distance: 88.2
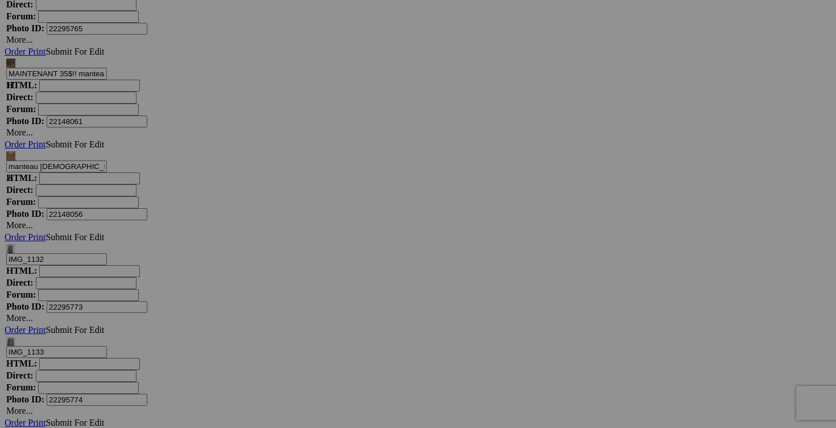
type input "blouse FROCELLA fait XL 15$(comme neuf, taille unique fait XL, fait en [GEOGRAP…"
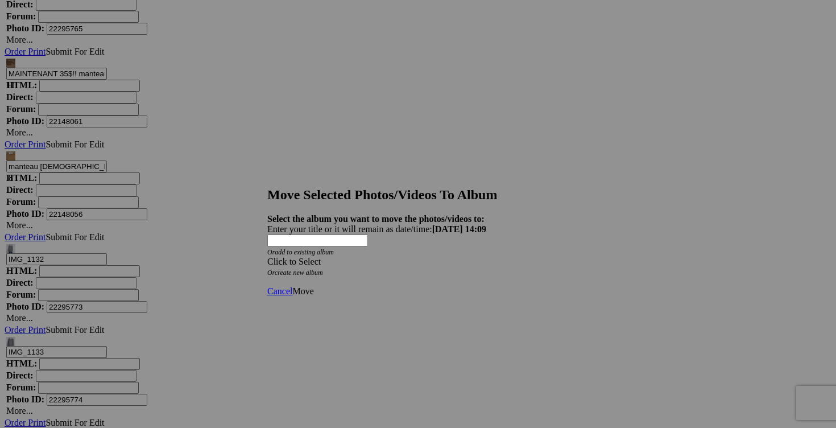
click at [493, 257] on div "Click to Select" at bounding box center [417, 262] width 301 height 10
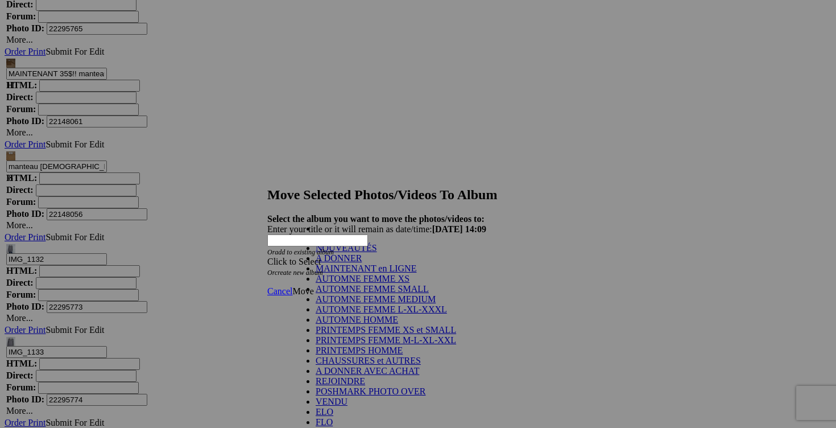
click at [377, 253] on link "NOUVEAUTÉS" at bounding box center [346, 248] width 61 height 10
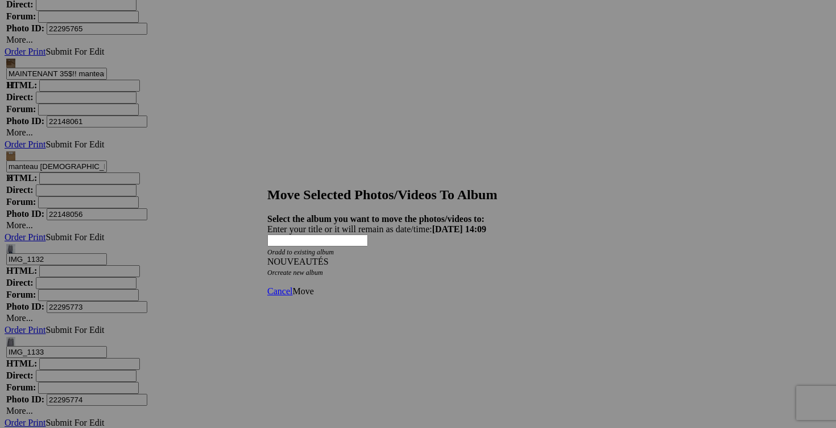
click at [313, 286] on link "Move" at bounding box center [302, 291] width 21 height 10
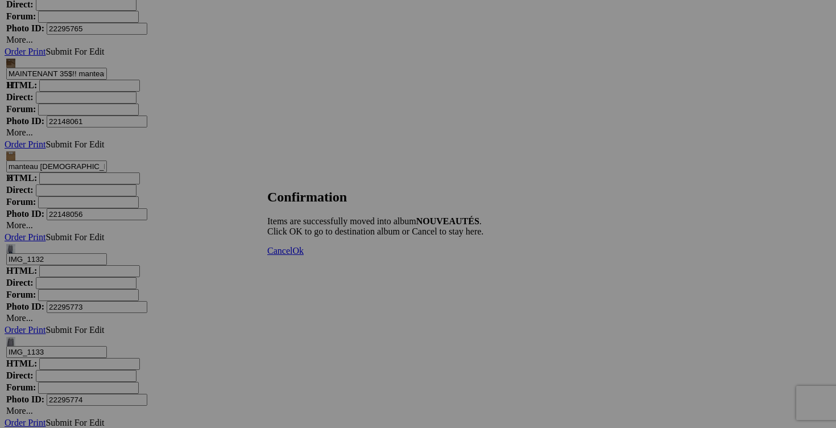
click at [292, 255] on link "Cancel" at bounding box center [279, 251] width 25 height 10
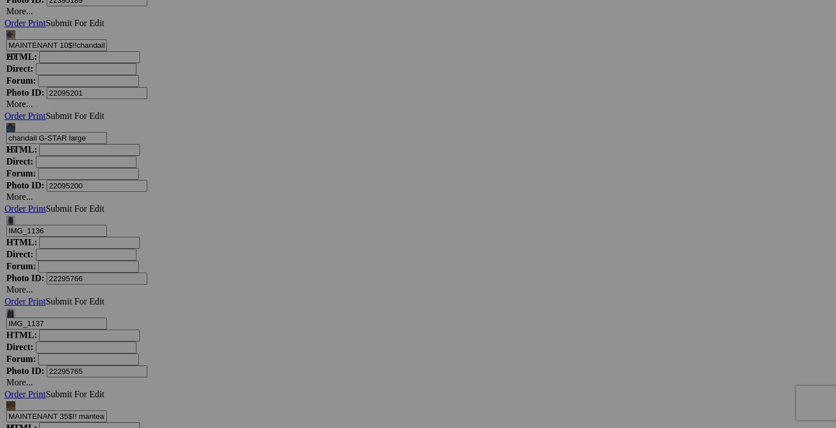
scroll to position [9764, 0]
drag, startPoint x: 532, startPoint y: 297, endPoint x: 464, endPoint y: 295, distance: 67.7
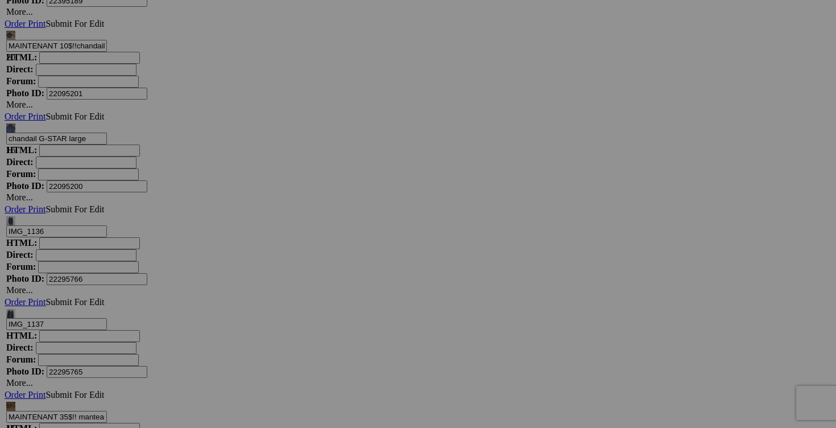
scroll to position [0, 44]
type input "chandail CABLE & GAUGE medium 10$(comme neuf)"
type input "chandail CABLE & GAUGE medium"
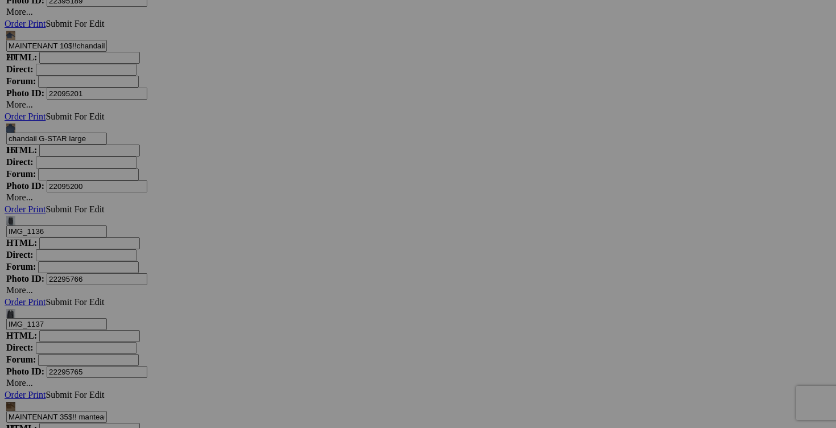
scroll to position [0, 65]
drag, startPoint x: 544, startPoint y: 300, endPoint x: 569, endPoint y: 300, distance: 24.5
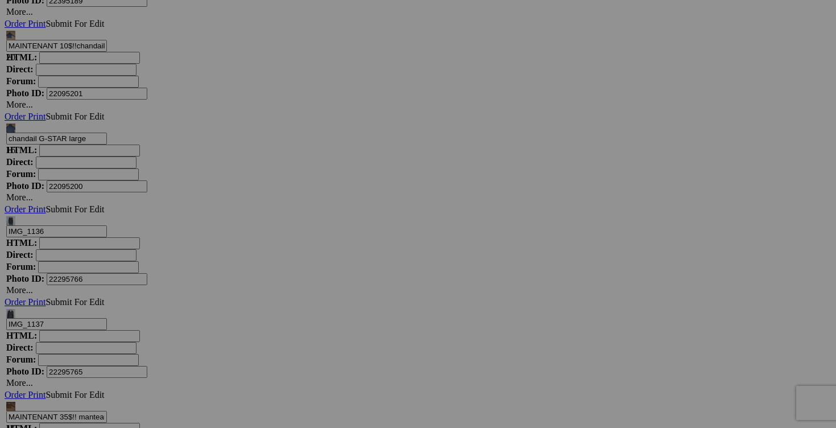
type input "chandail CABLE & GAUGE medium 10$(comme neuf, couleur gris charcoal)"
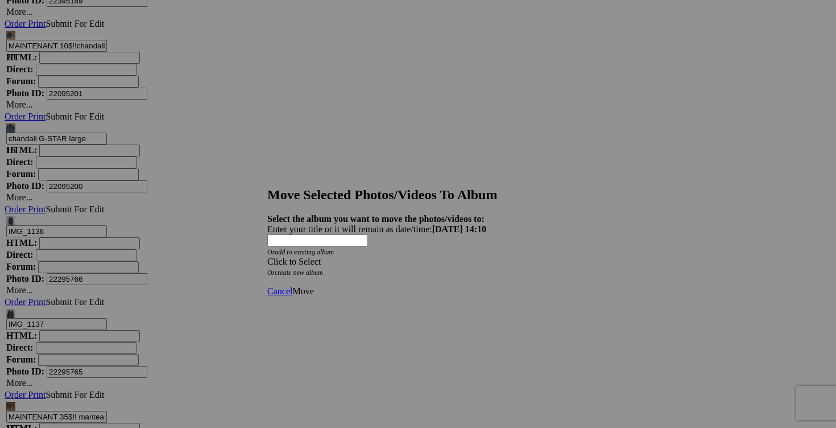
click at [267, 257] on span at bounding box center [267, 262] width 0 height 10
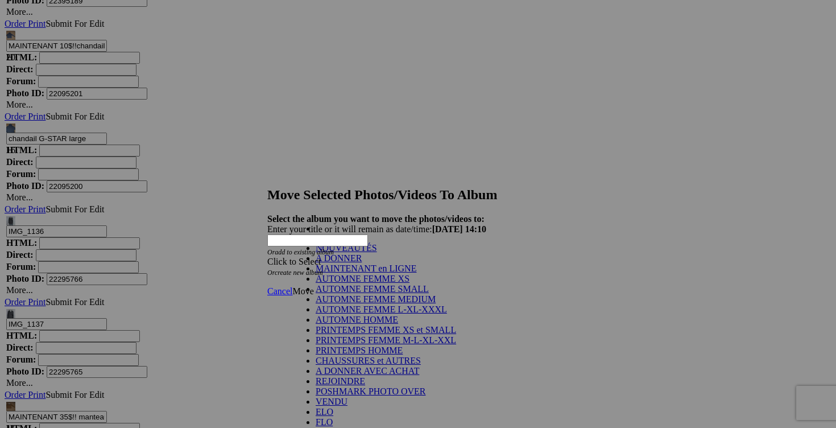
click at [377, 253] on link "NOUVEAUTÉS" at bounding box center [346, 248] width 61 height 10
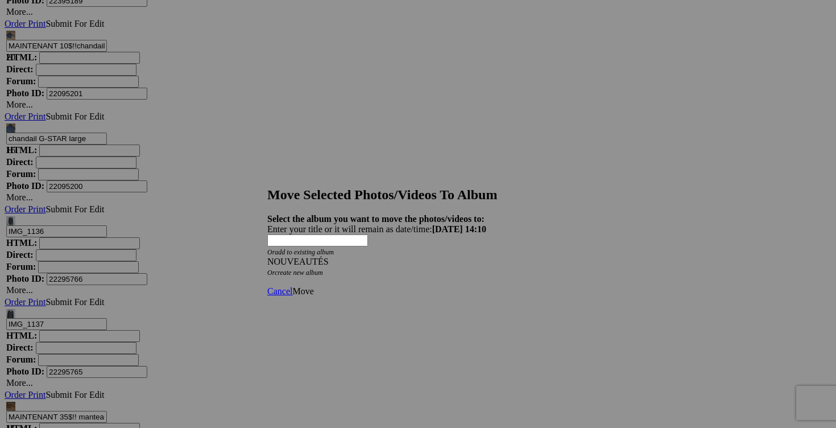
click at [313, 286] on span "Move" at bounding box center [302, 291] width 21 height 10
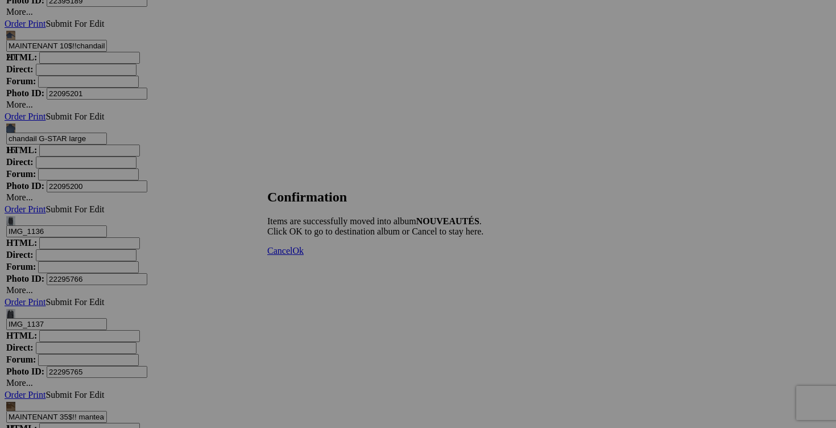
click at [292, 255] on span "Cancel" at bounding box center [279, 251] width 25 height 10
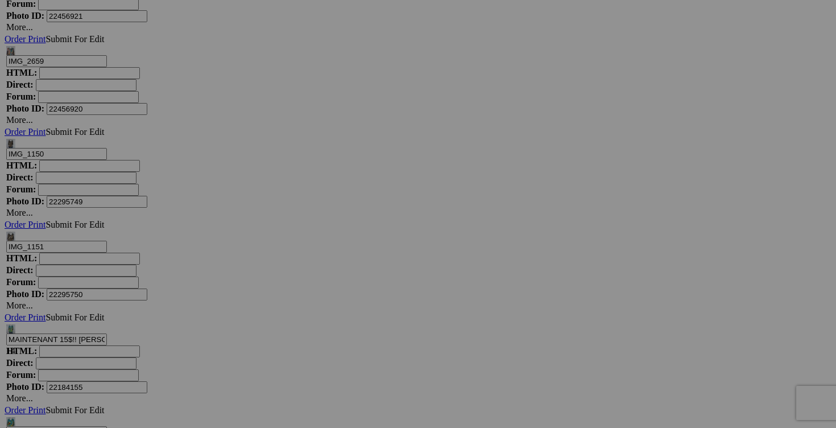
scroll to position [8773, 0]
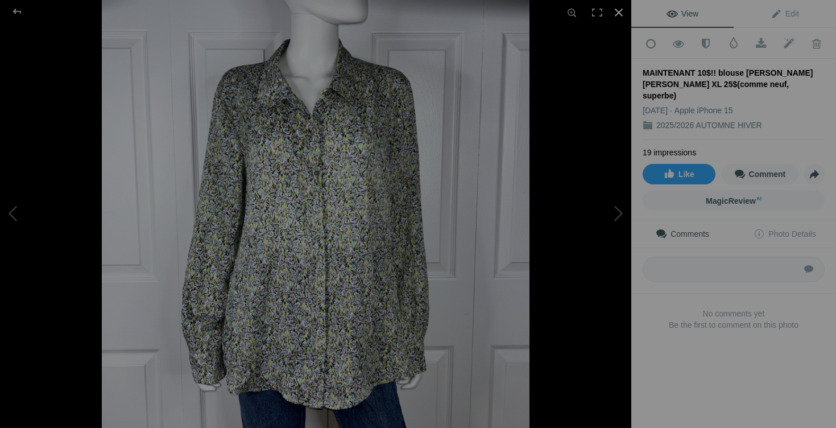
click at [618, 12] on div at bounding box center [618, 12] width 25 height 25
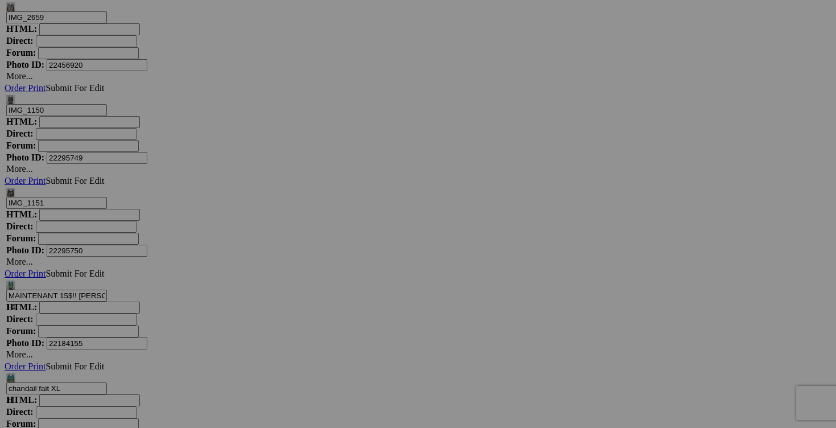
drag, startPoint x: 332, startPoint y: 278, endPoint x: 272, endPoint y: 276, distance: 60.3
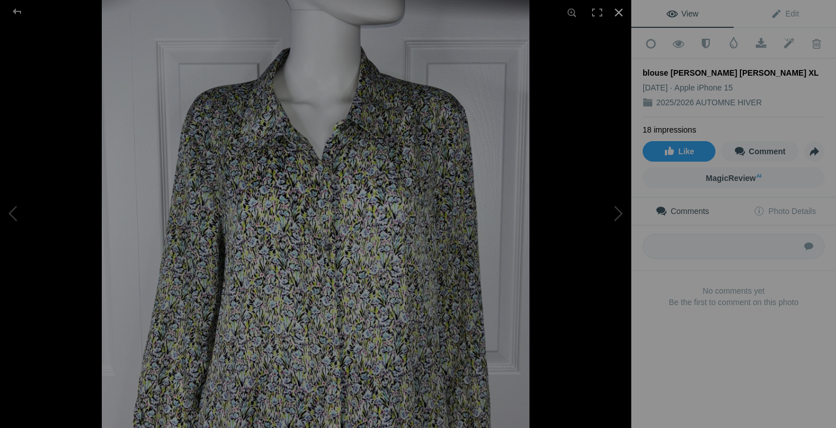
click at [621, 14] on div at bounding box center [618, 12] width 25 height 25
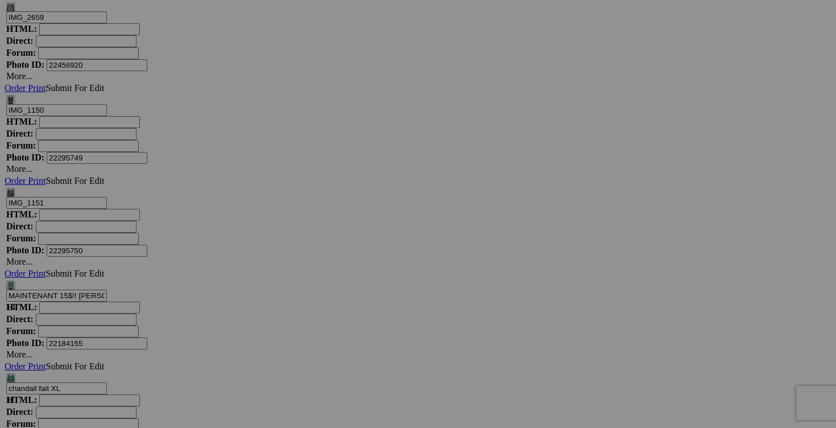
type input "blouse [PERSON_NAME] [PERSON_NAME] XL 10$(comme neuf, superbe)"
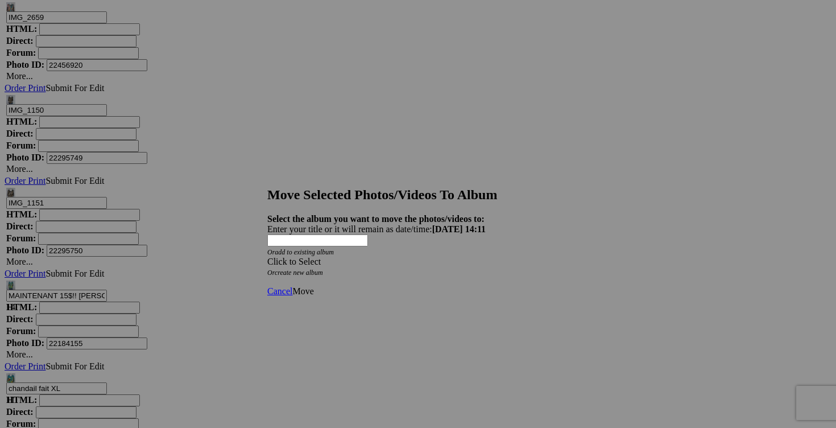
click at [267, 257] on span at bounding box center [267, 262] width 0 height 10
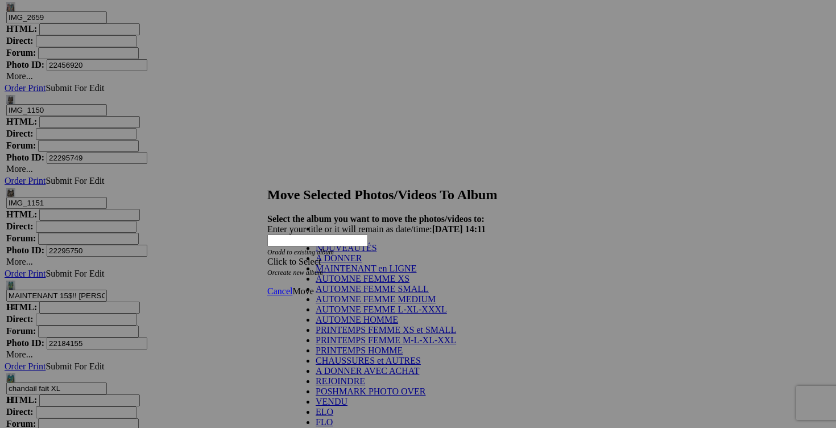
click at [377, 253] on link "NOUVEAUTÉS" at bounding box center [346, 248] width 61 height 10
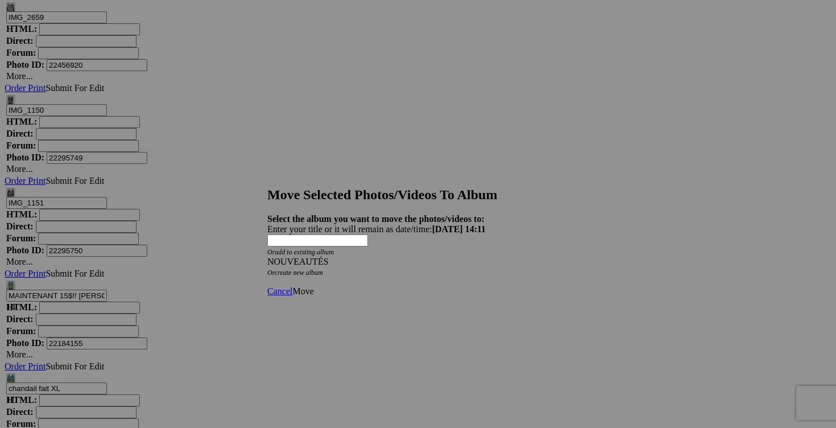
click at [313, 286] on span "Move" at bounding box center [302, 291] width 21 height 10
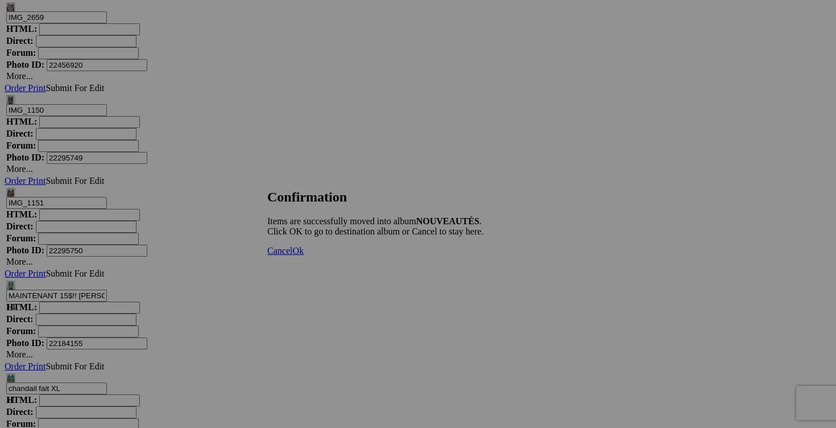
click at [292, 255] on span "Cancel" at bounding box center [279, 251] width 25 height 10
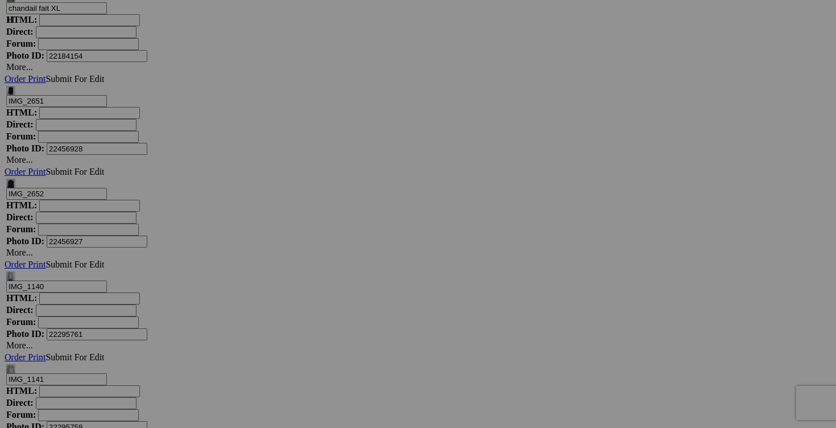
scroll to position [9126, 0]
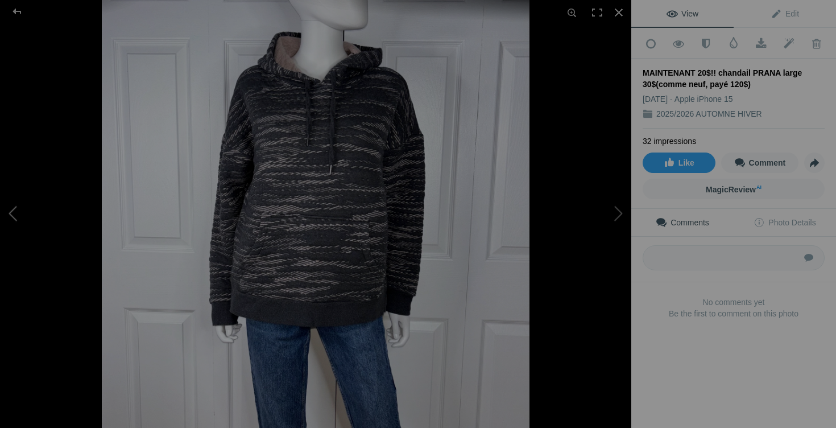
click at [24, 212] on button at bounding box center [42, 214] width 85 height 154
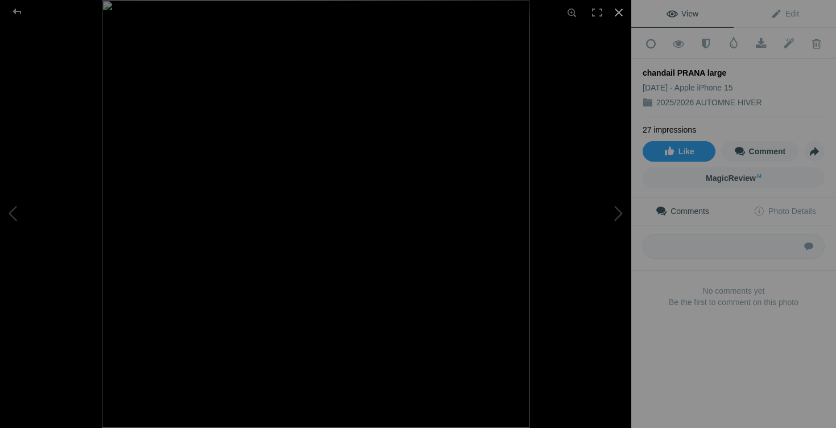
click at [622, 11] on div at bounding box center [618, 12] width 25 height 25
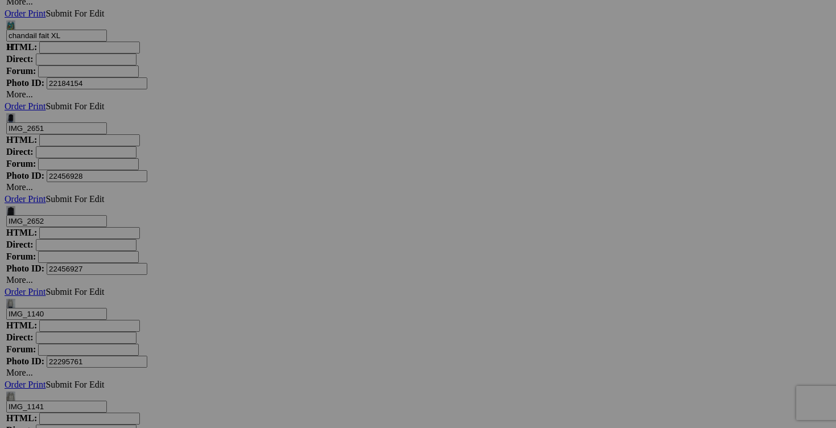
drag, startPoint x: 333, startPoint y: 360, endPoint x: 255, endPoint y: 352, distance: 78.9
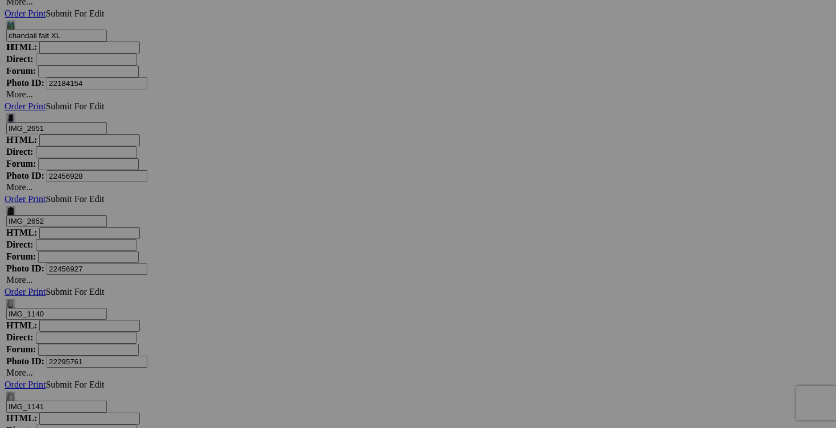
type input "chandail PRANA large 20$(comme neuf, payé 120$, couleur gris et rose)"
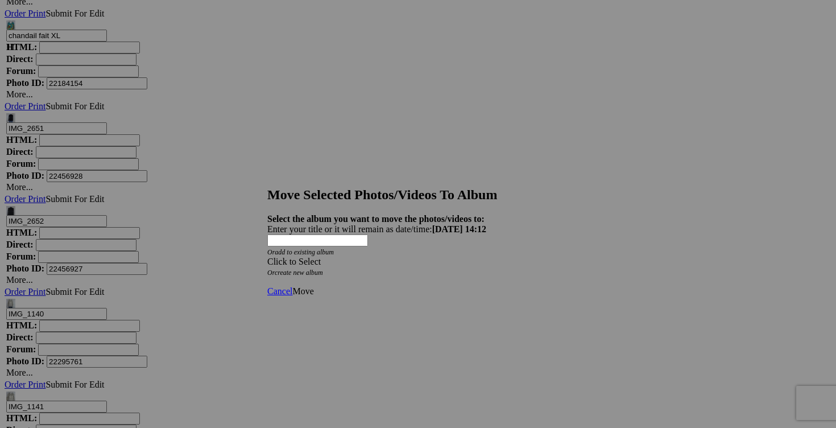
click at [267, 257] on span at bounding box center [267, 262] width 0 height 10
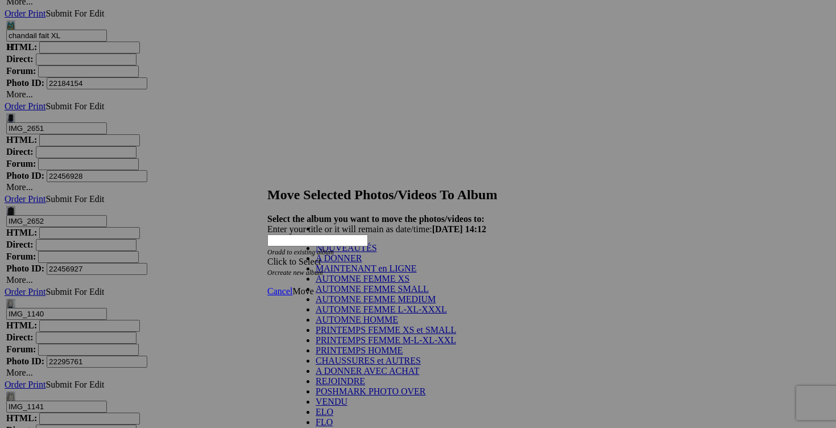
click at [377, 253] on link "NOUVEAUTÉS" at bounding box center [346, 248] width 61 height 10
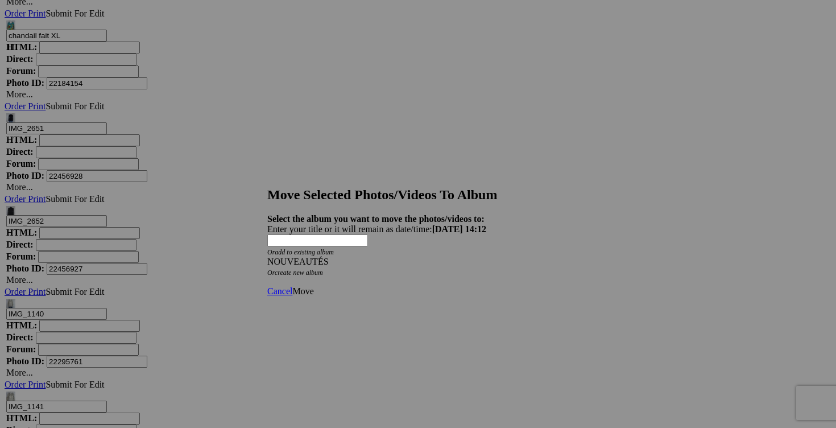
click at [313, 286] on link "Move" at bounding box center [302, 291] width 21 height 10
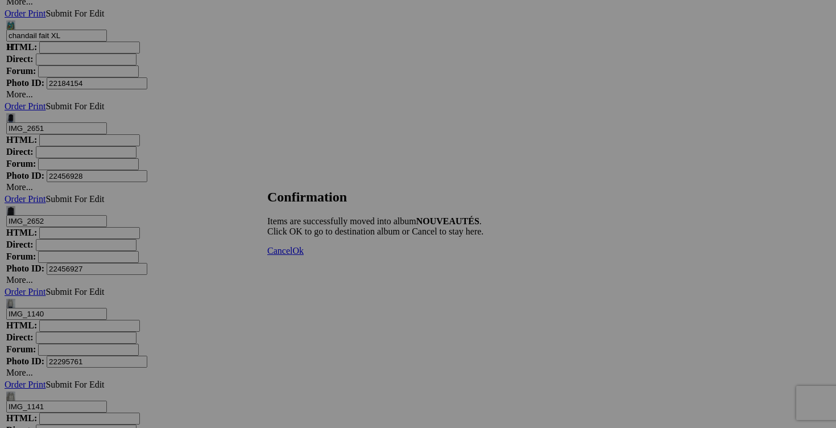
click at [292, 255] on span "Cancel" at bounding box center [279, 251] width 25 height 10
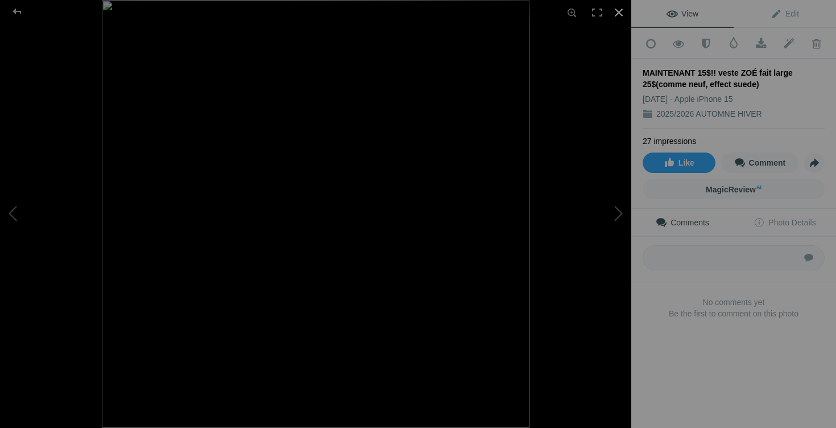
click at [621, 10] on div at bounding box center [618, 12] width 25 height 25
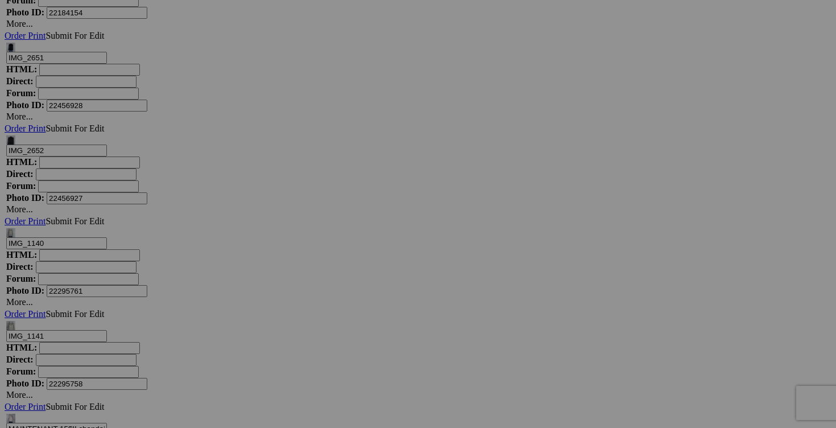
scroll to position [9235, 0]
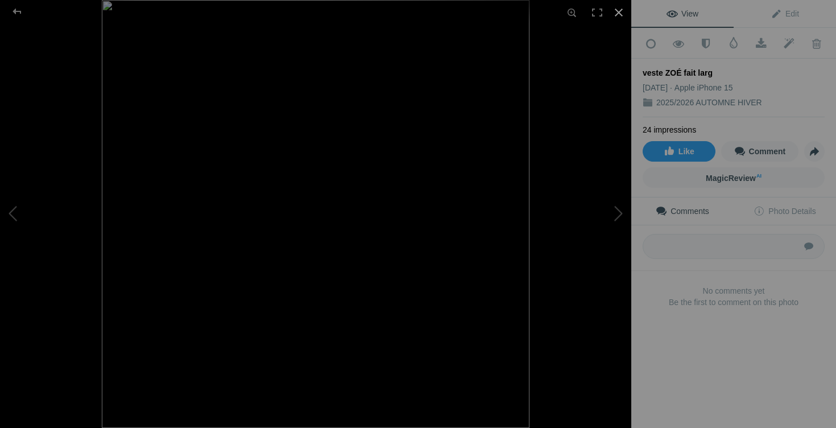
click at [615, 18] on div at bounding box center [618, 12] width 25 height 25
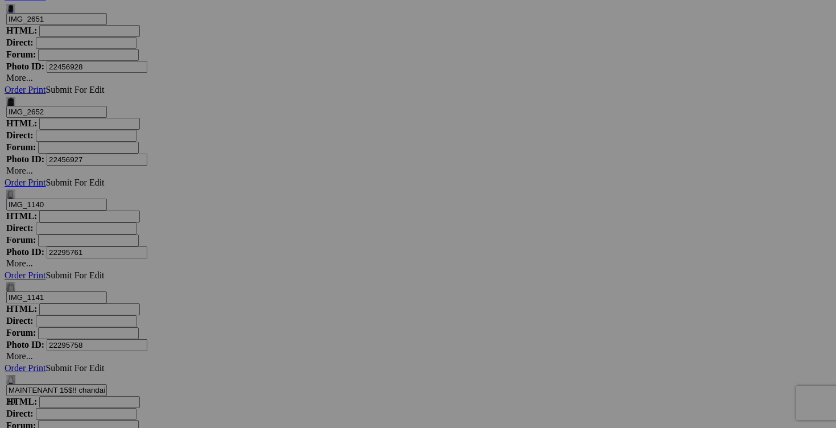
drag, startPoint x: 737, startPoint y: 250, endPoint x: 666, endPoint y: 248, distance: 71.7
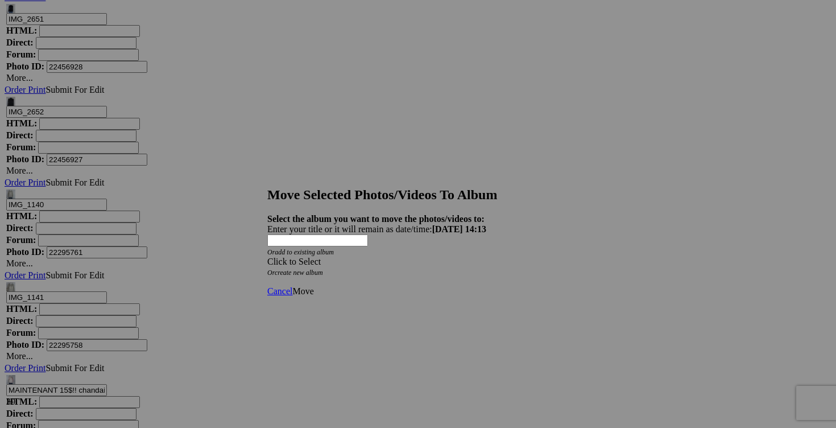
click at [292, 286] on span "Cancel" at bounding box center [279, 291] width 25 height 10
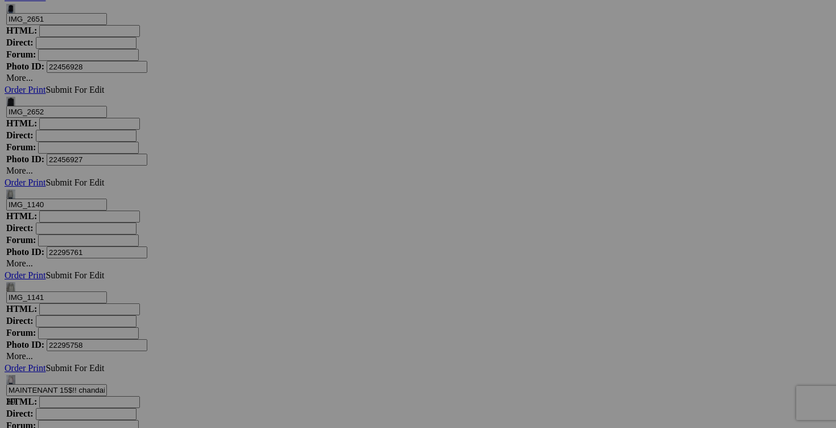
type input "veste ZOÉ fait large 10$(comme neuf, effect suede)"
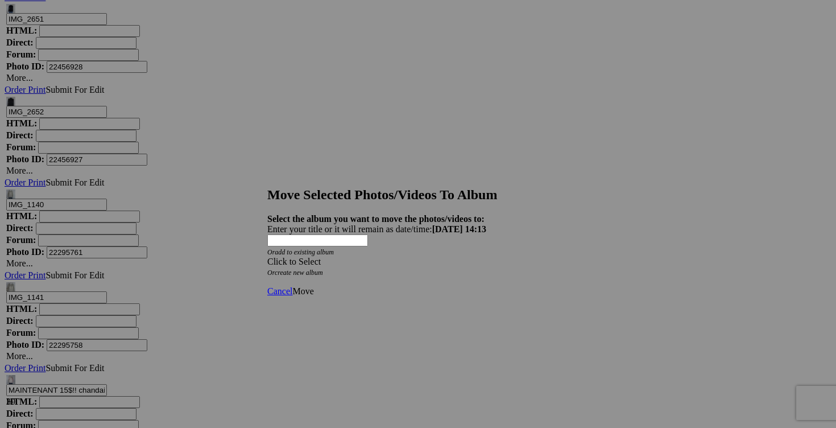
click at [484, 257] on div "Click to Select" at bounding box center [417, 262] width 301 height 10
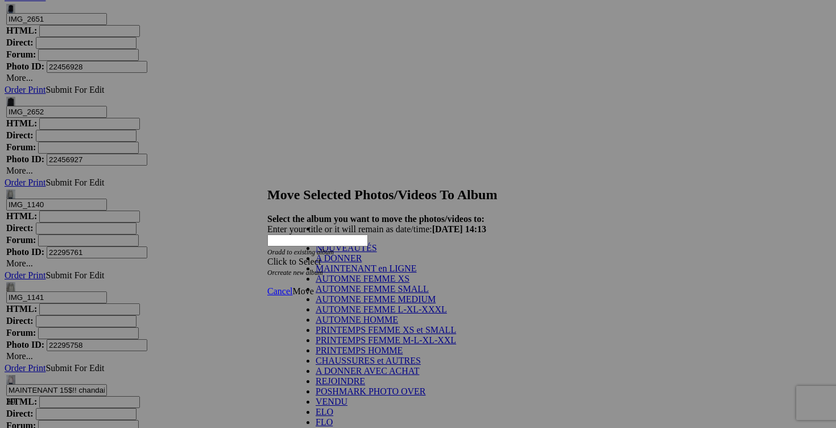
click at [377, 253] on link "NOUVEAUTÉS" at bounding box center [346, 248] width 61 height 10
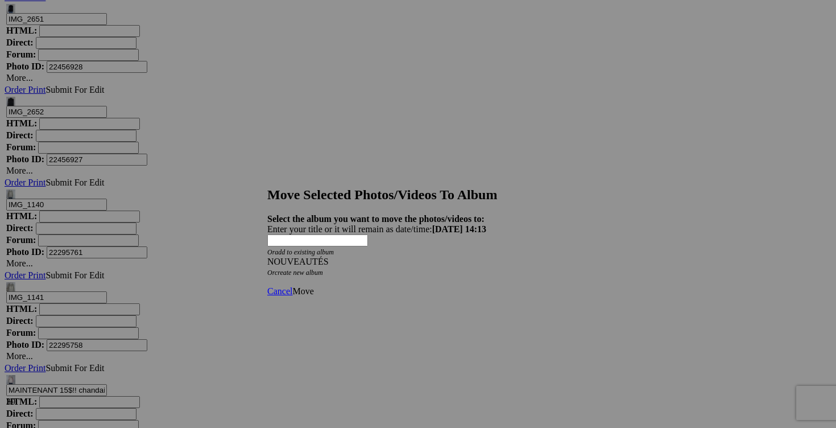
click at [313, 286] on span "Move" at bounding box center [302, 291] width 21 height 10
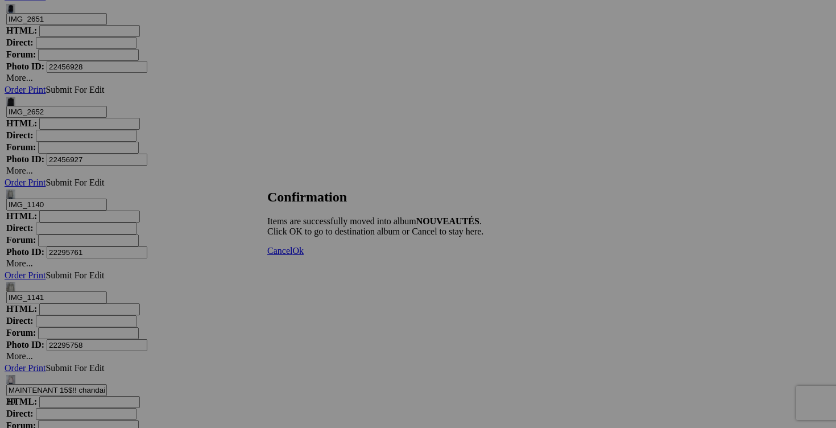
click at [292, 255] on link "Cancel" at bounding box center [279, 251] width 25 height 10
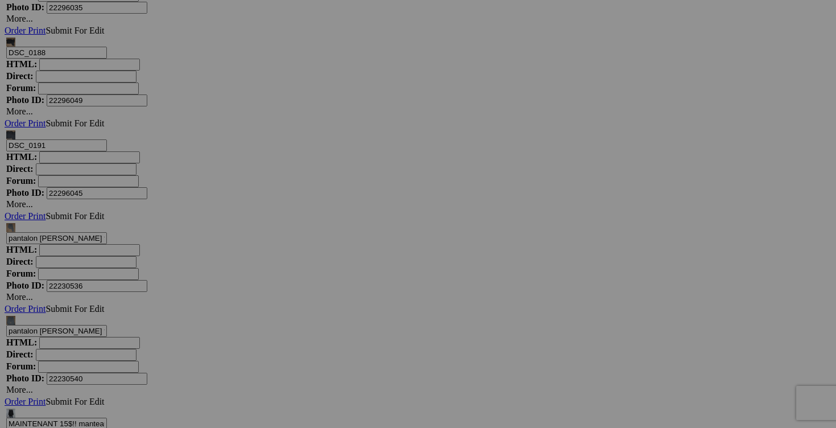
scroll to position [6499, 0]
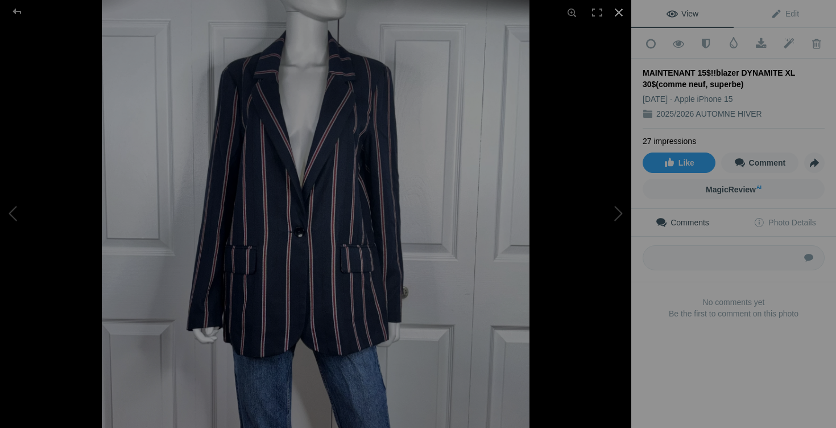
click at [619, 10] on div at bounding box center [618, 12] width 25 height 25
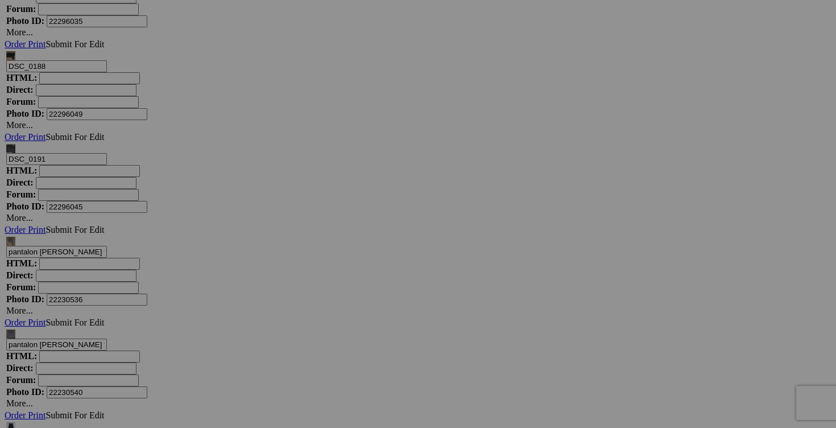
drag, startPoint x: 332, startPoint y: 239, endPoint x: 269, endPoint y: 237, distance: 63.2
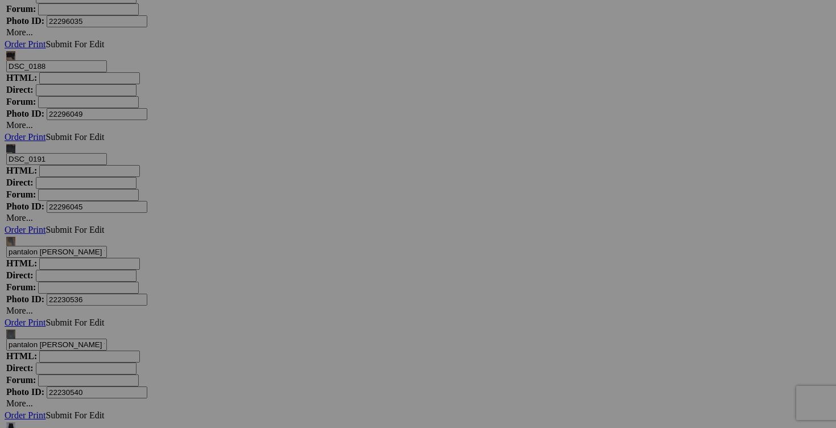
type input "blazer DYNAMITE XL 15$(comme neuf, superbe)"
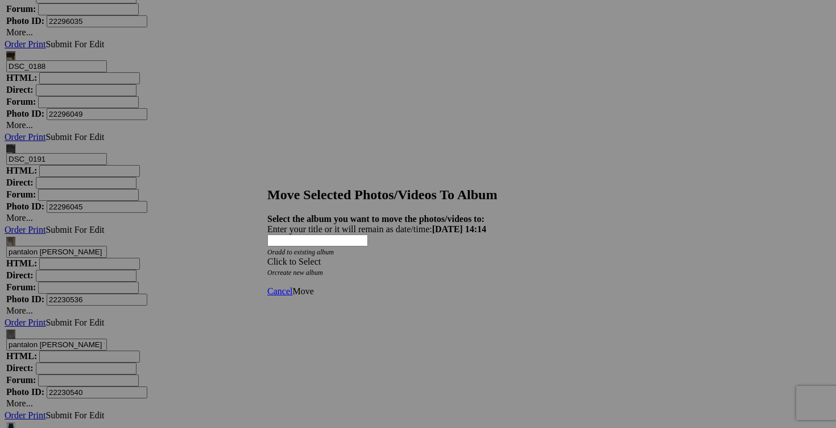
click at [267, 257] on span at bounding box center [267, 262] width 0 height 10
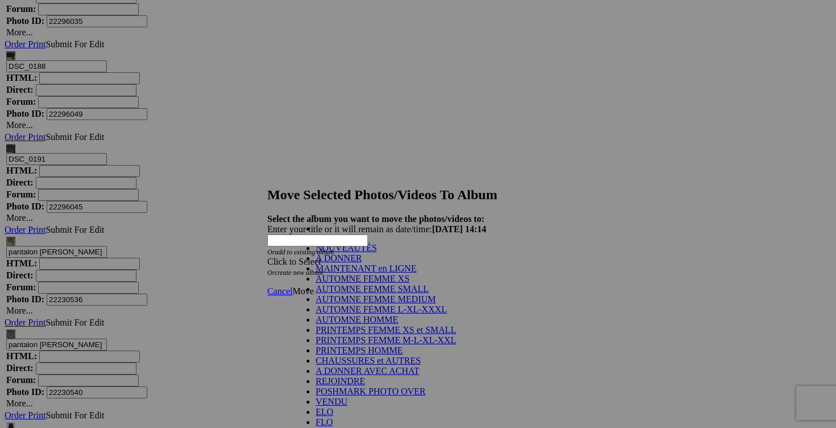
click at [377, 253] on link "NOUVEAUTÉS" at bounding box center [346, 248] width 61 height 10
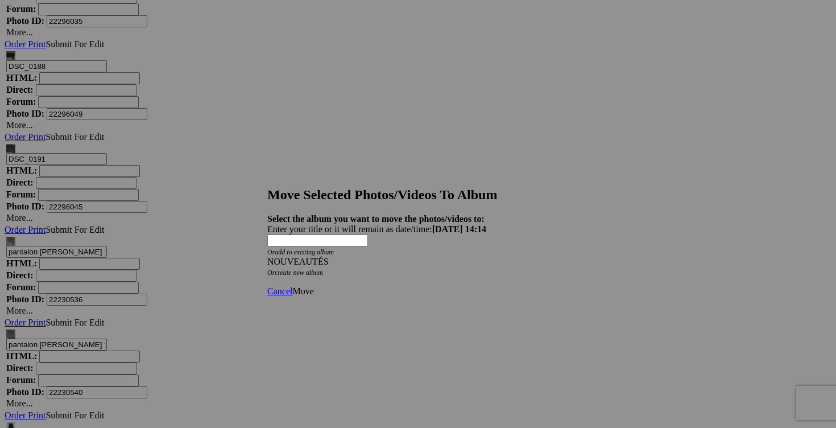
click at [313, 286] on span "Move" at bounding box center [302, 291] width 21 height 10
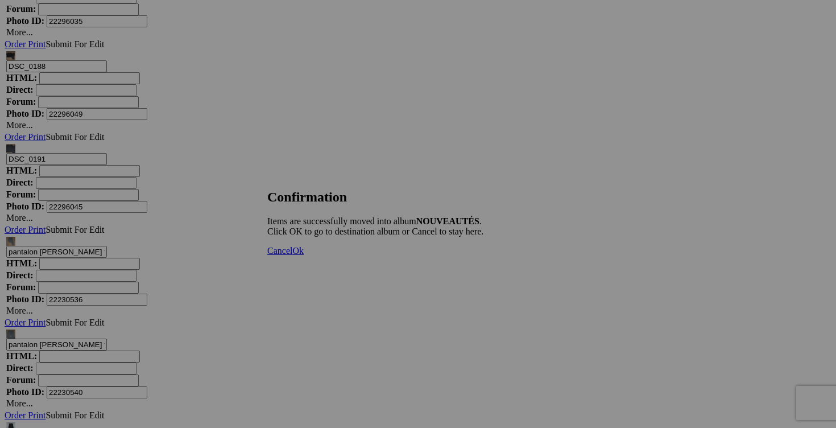
click at [292, 255] on link "Cancel" at bounding box center [279, 251] width 25 height 10
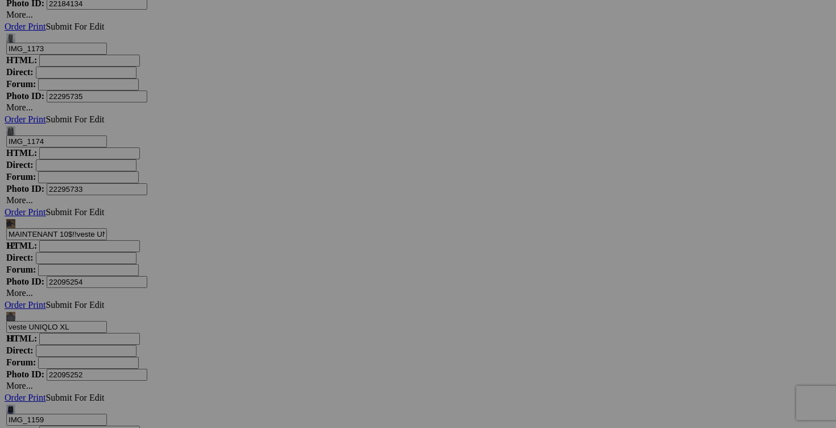
scroll to position [8095, 0]
drag, startPoint x: 634, startPoint y: 233, endPoint x: 562, endPoint y: 233, distance: 72.2
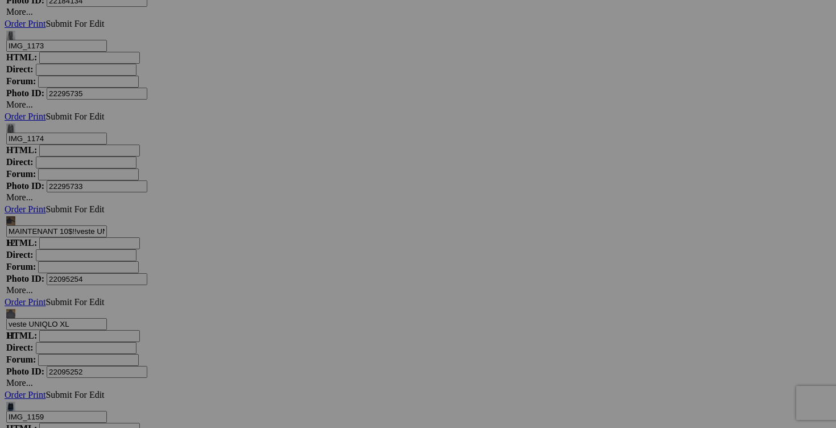
scroll to position [0, 49]
drag, startPoint x: 618, startPoint y: 234, endPoint x: 670, endPoint y: 234, distance: 52.3
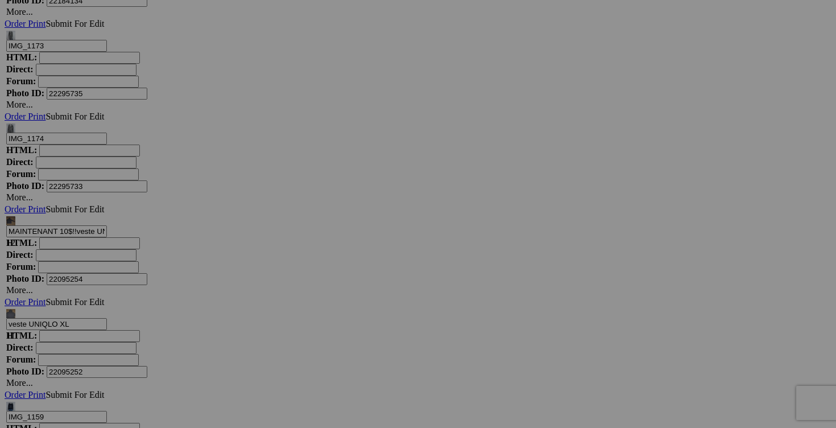
type input "[PERSON_NAME] STUDIO taille 10 (a [PERSON_NAME] avec achat de 30$)"
click at [342, 287] on link "Yes" at bounding box center [335, 289] width 13 height 10
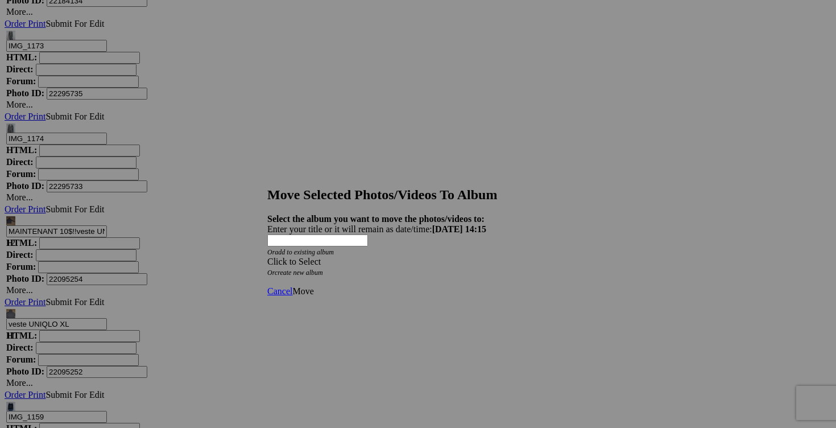
click at [487, 257] on div "Click to Select" at bounding box center [417, 262] width 301 height 10
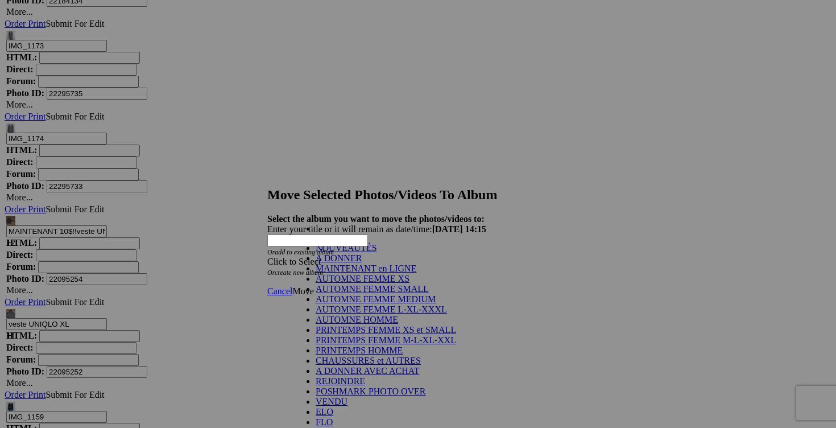
click at [343, 263] on link "A DONNER" at bounding box center [339, 258] width 46 height 10
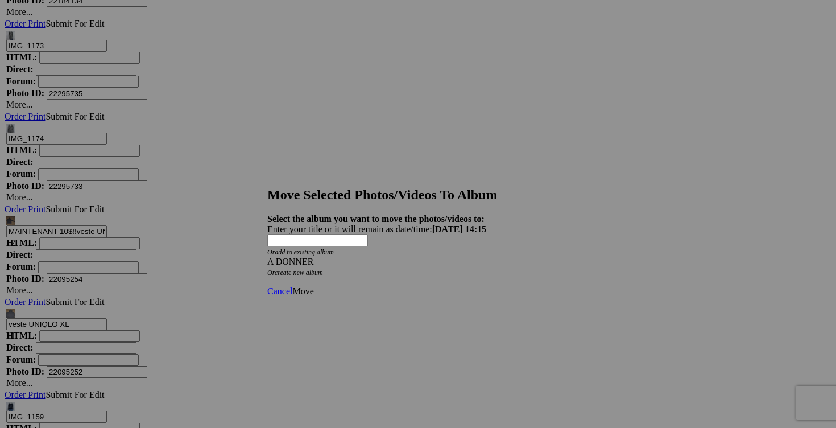
click at [313, 286] on span "Move" at bounding box center [302, 291] width 21 height 10
